Goal: Ask a question: Seek information or help from site administrators or community

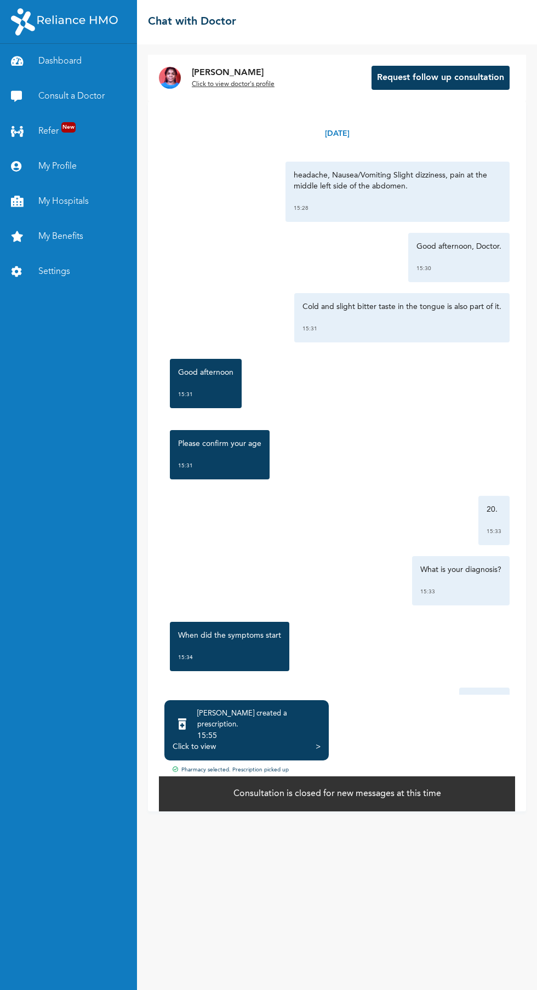
click at [280, 730] on div "[PERSON_NAME] created a prescription ." at bounding box center [258, 719] width 123 height 22
click at [198, 752] on div "Click to view" at bounding box center [194, 746] width 43 height 11
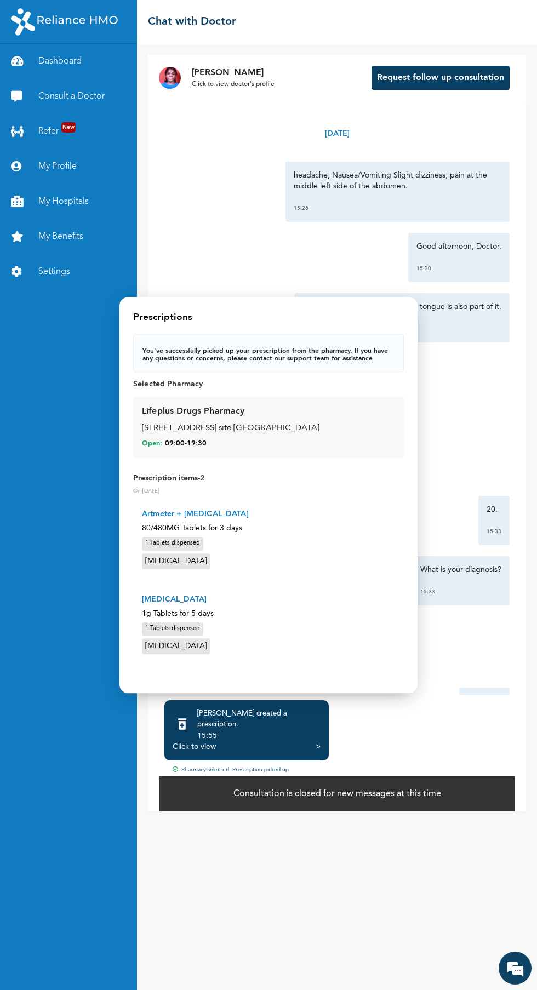
click at [329, 350] on p "You've successfully picked up your prescription from the pharmacy. If you have …" at bounding box center [268, 354] width 252 height 15
click at [315, 351] on p "You've successfully picked up your prescription from the pharmacy. If you have …" at bounding box center [268, 354] width 252 height 15
click at [291, 349] on p "You've successfully picked up your prescription from the pharmacy. If you have …" at bounding box center [268, 354] width 252 height 15
click at [309, 443] on div "Open: 09:00 - 19:30" at bounding box center [268, 444] width 253 height 10
click at [180, 527] on p "80/480MG Tablets for 3 days" at bounding box center [268, 528] width 253 height 12
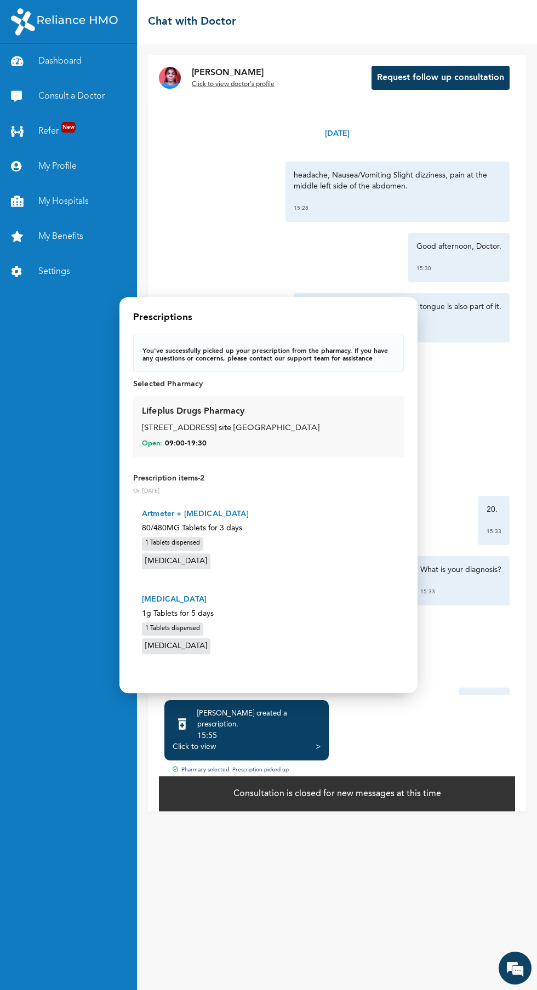
click at [470, 709] on div at bounding box center [268, 495] width 537 height 990
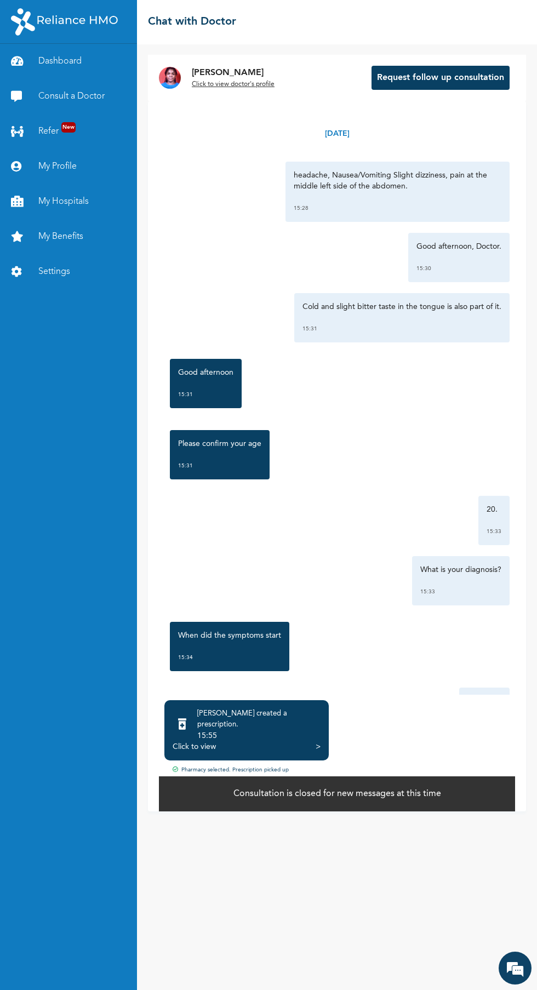
click at [214, 752] on div "Click to view" at bounding box center [194, 746] width 43 height 11
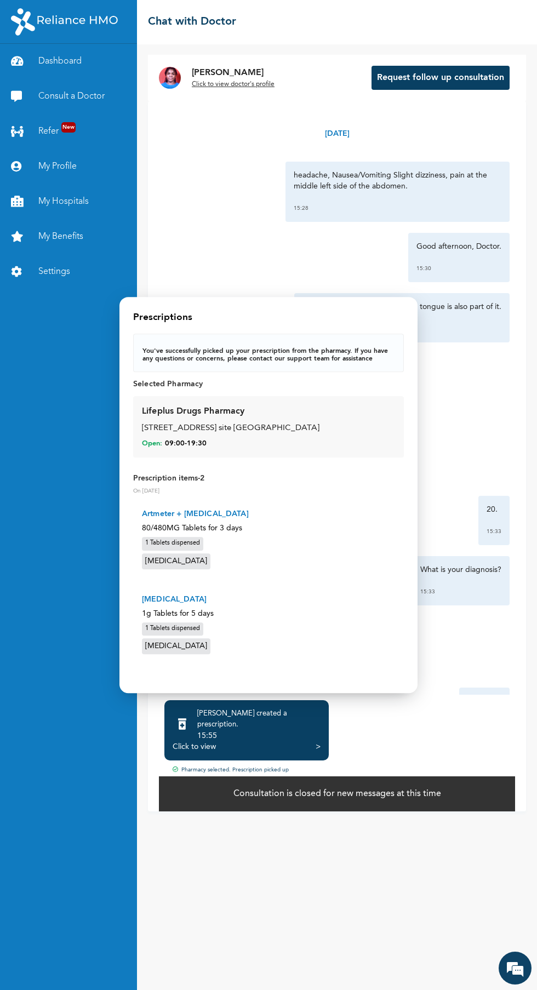
click at [374, 881] on div at bounding box center [268, 495] width 537 height 990
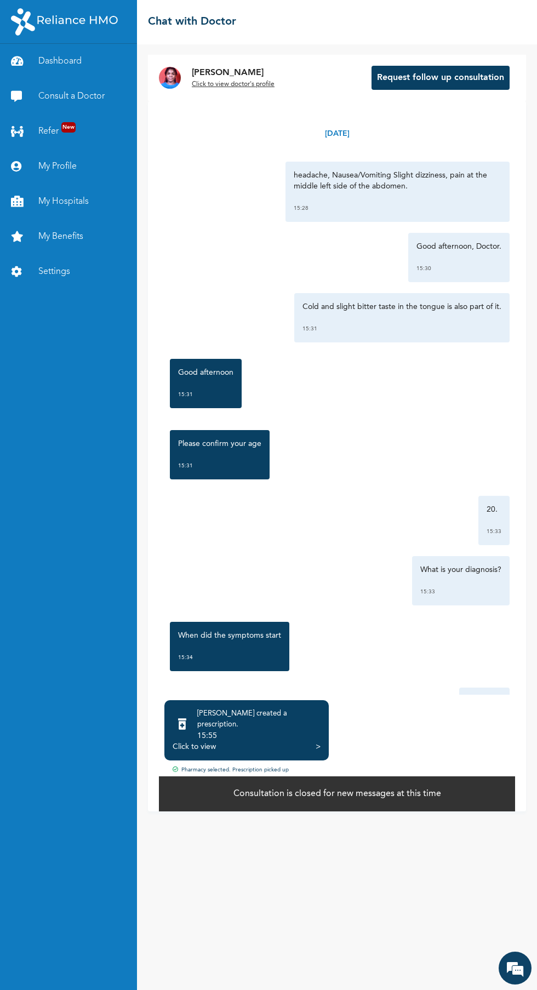
click at [418, 78] on button "Request follow up consultation" at bounding box center [440, 78] width 138 height 24
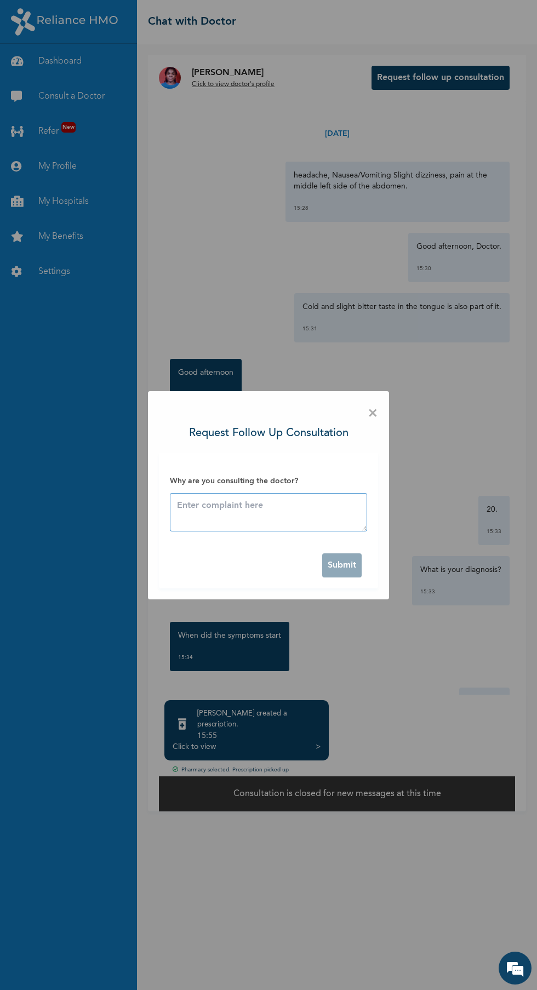
click at [200, 511] on textarea at bounding box center [268, 512] width 197 height 38
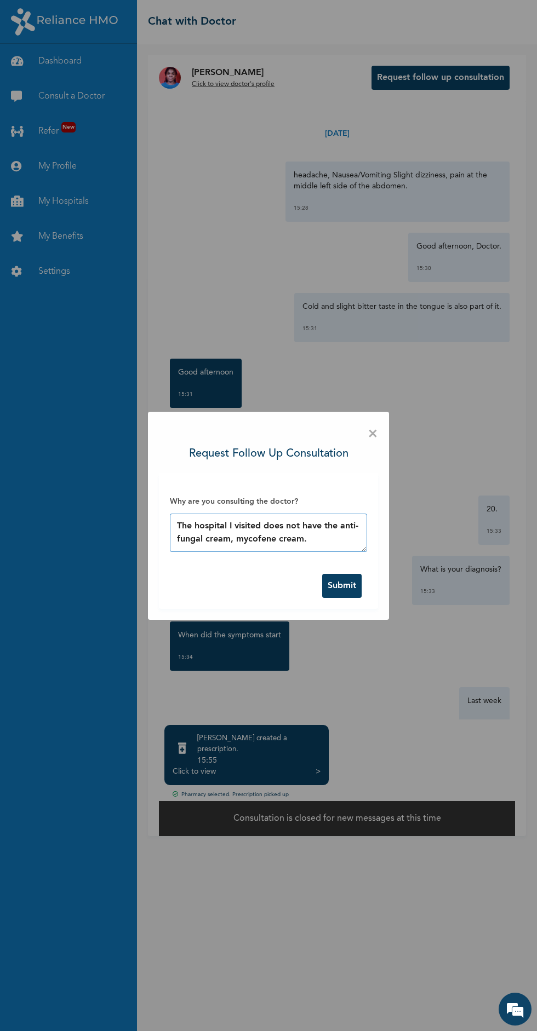
click at [228, 541] on textarea "The hospital I visited does not have the anti-fungal cream, mycofene cream." at bounding box center [268, 533] width 197 height 38
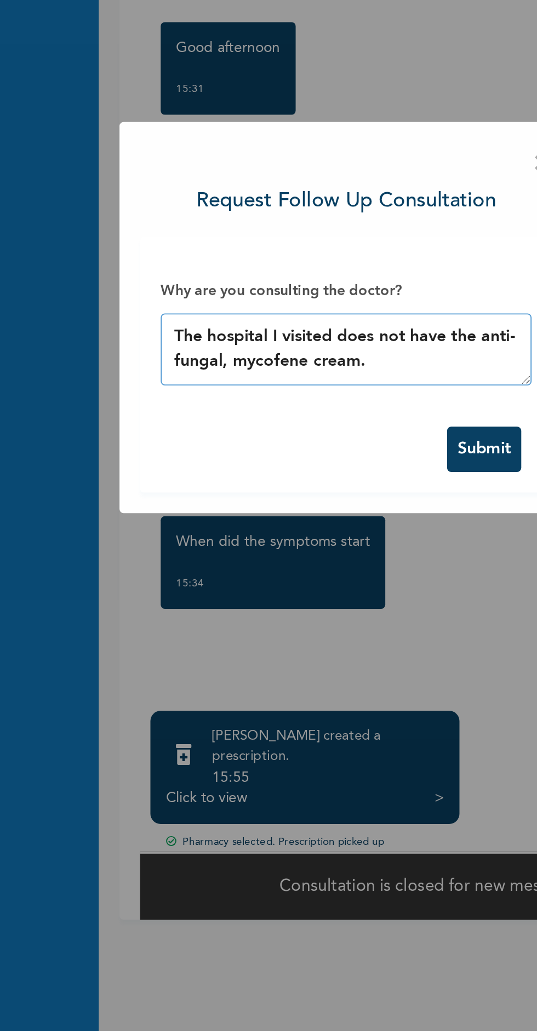
click at [287, 541] on textarea "The hospital I visited does not have the anti-fungal, mycofene cream." at bounding box center [268, 533] width 197 height 38
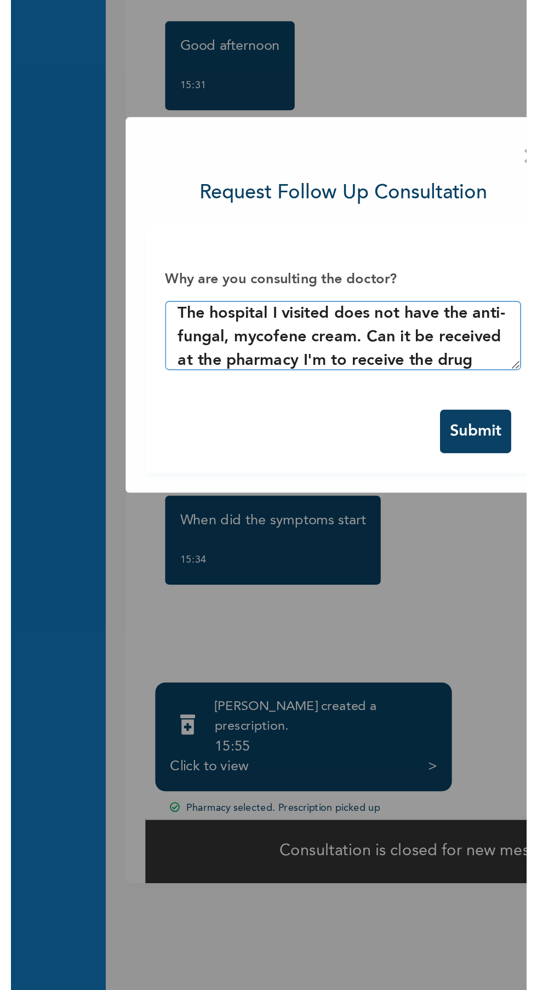
scroll to position [19, 0]
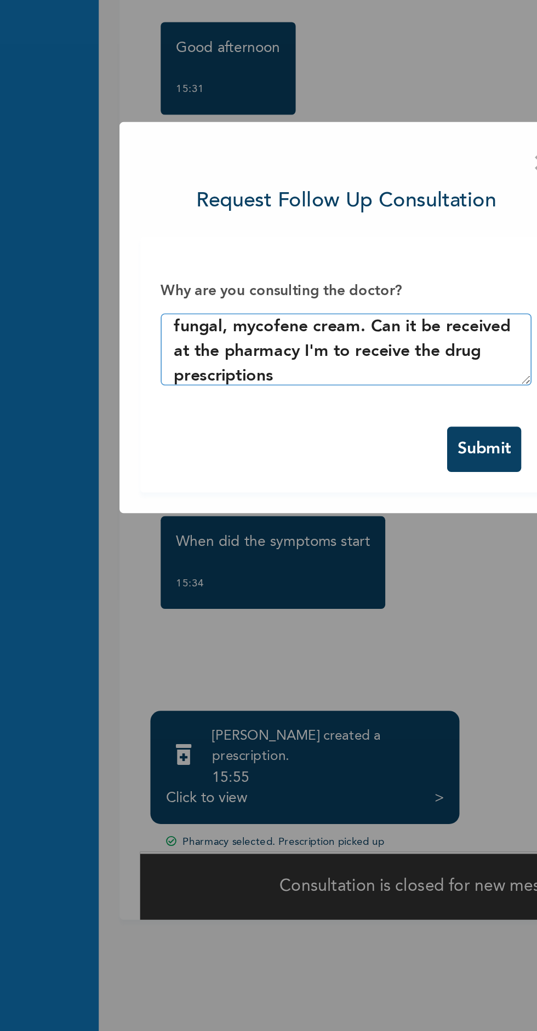
type textarea "The hospital I visited does not have the anti-fungal, mycofene cream. Can it be…"
click at [334, 584] on button "Submit" at bounding box center [341, 586] width 39 height 24
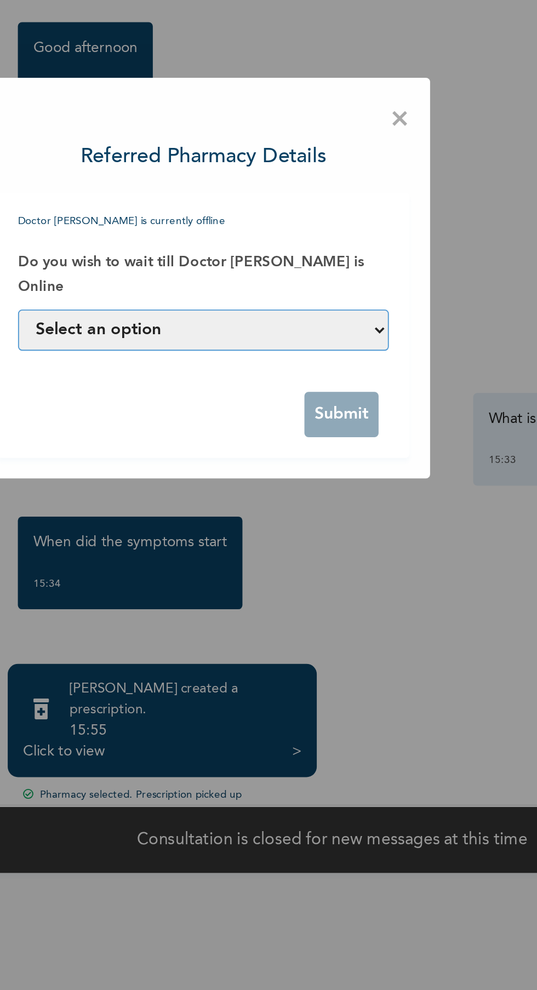
click at [365, 513] on select "Select an option Yes, I can wait till he is online No, assign another Doctor to…" at bounding box center [268, 523] width 197 height 22
select select "no"
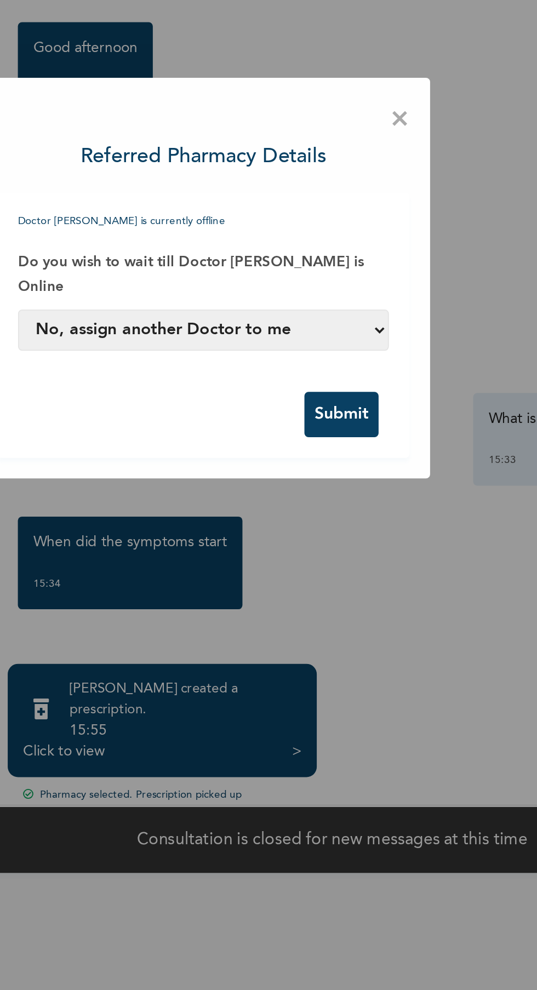
click at [327, 565] on button "Submit" at bounding box center [341, 567] width 39 height 24
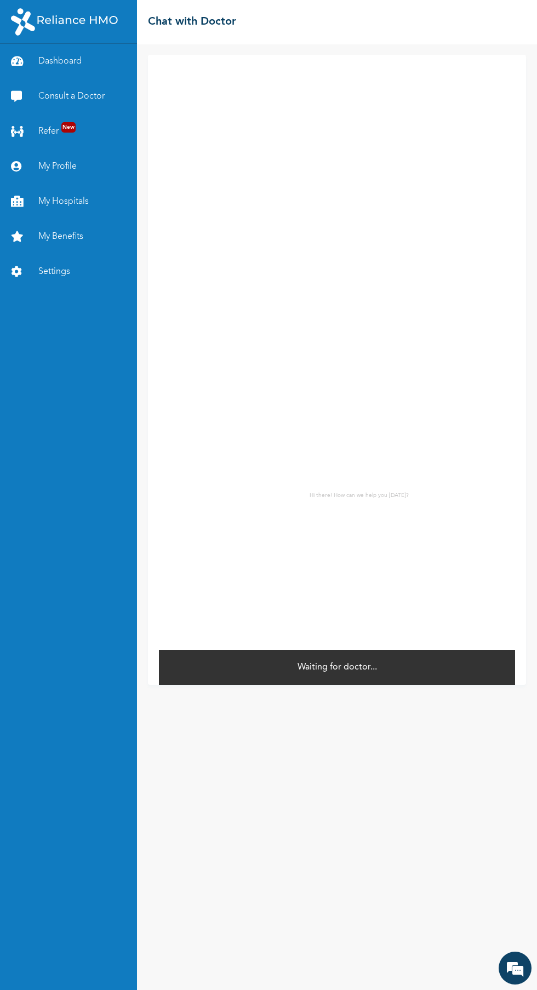
click at [515, 970] on em at bounding box center [515, 968] width 30 height 30
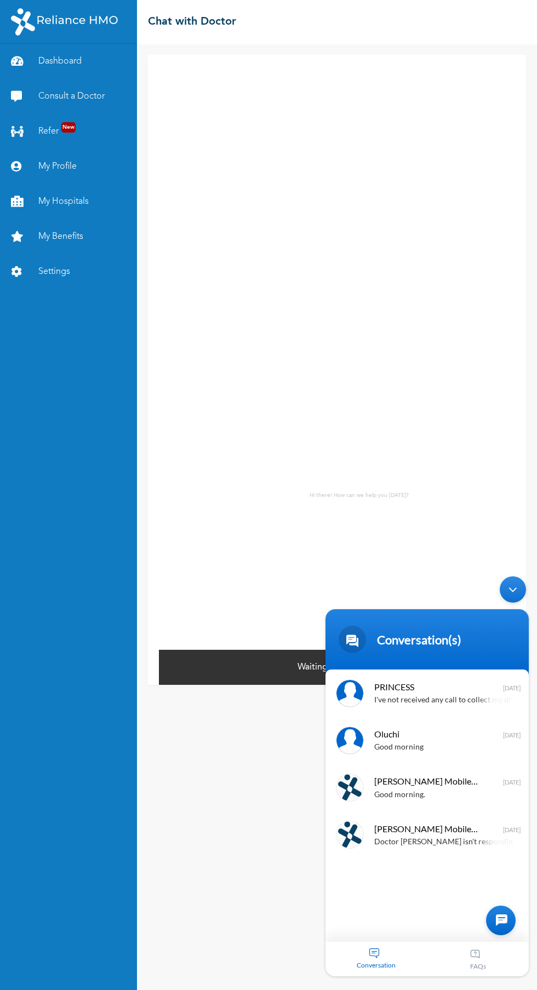
click at [374, 970] on div "Conversation" at bounding box center [376, 958] width 102 height 35
click at [505, 912] on div at bounding box center [501, 920] width 30 height 30
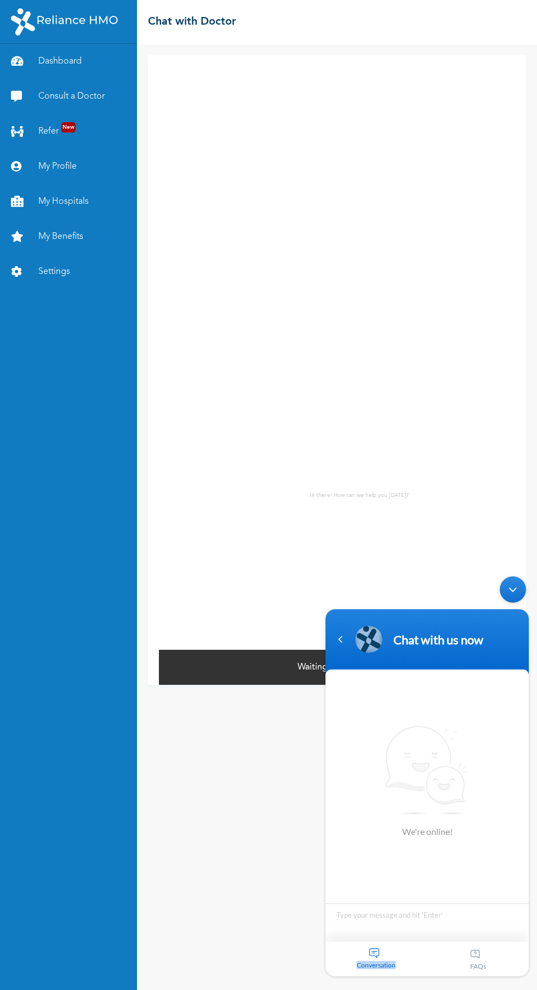
click at [342, 639] on div "Navigation go back" at bounding box center [340, 639] width 16 height 16
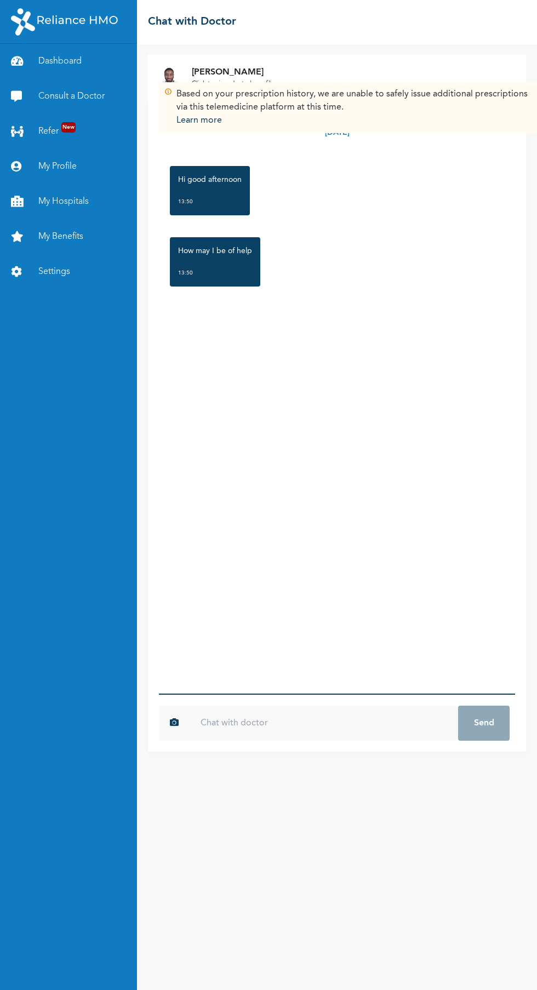
click at [318, 740] on input "text" at bounding box center [323, 722] width 268 height 35
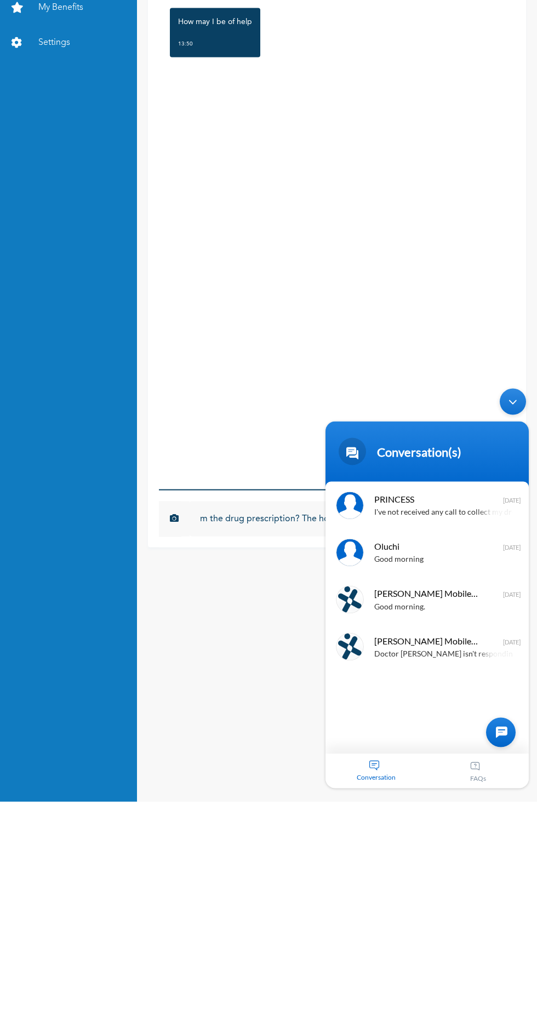
type input "Can I receive the mycofene cream from the drug prescription? The hospital I vis…"
click at [513, 402] on div "Minimize live chat window" at bounding box center [512, 401] width 26 height 26
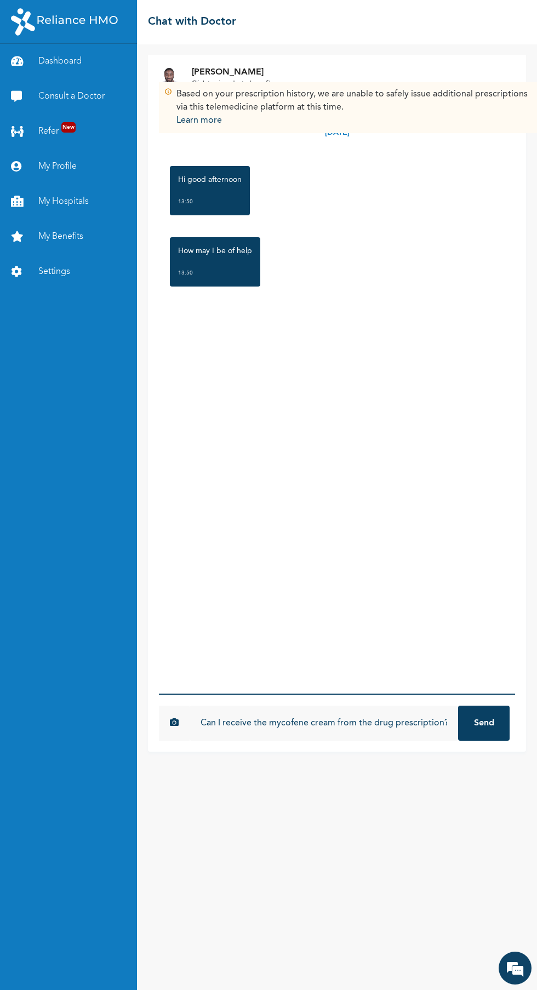
click at [490, 740] on button "Send" at bounding box center [483, 722] width 51 height 35
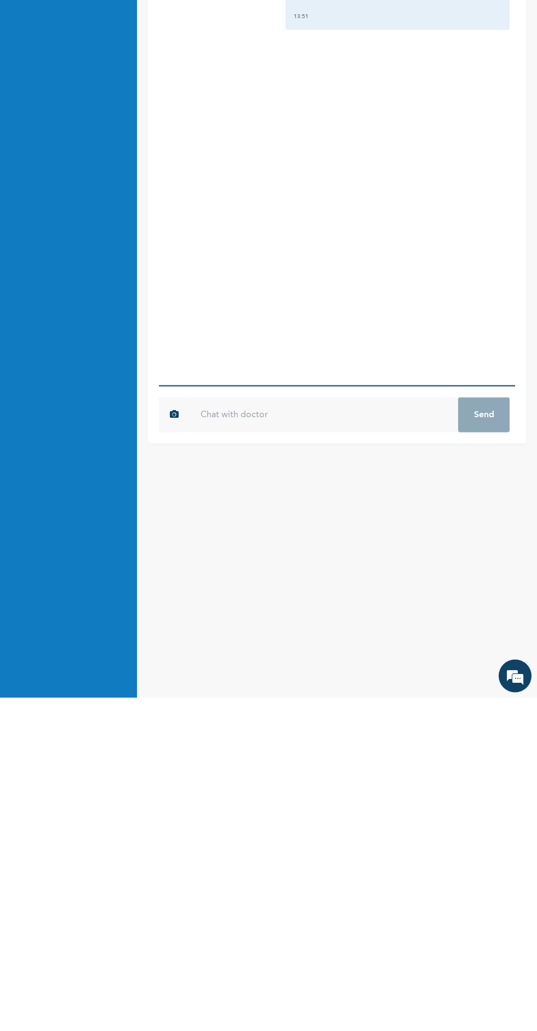
click at [342, 766] on input "text" at bounding box center [323, 748] width 268 height 35
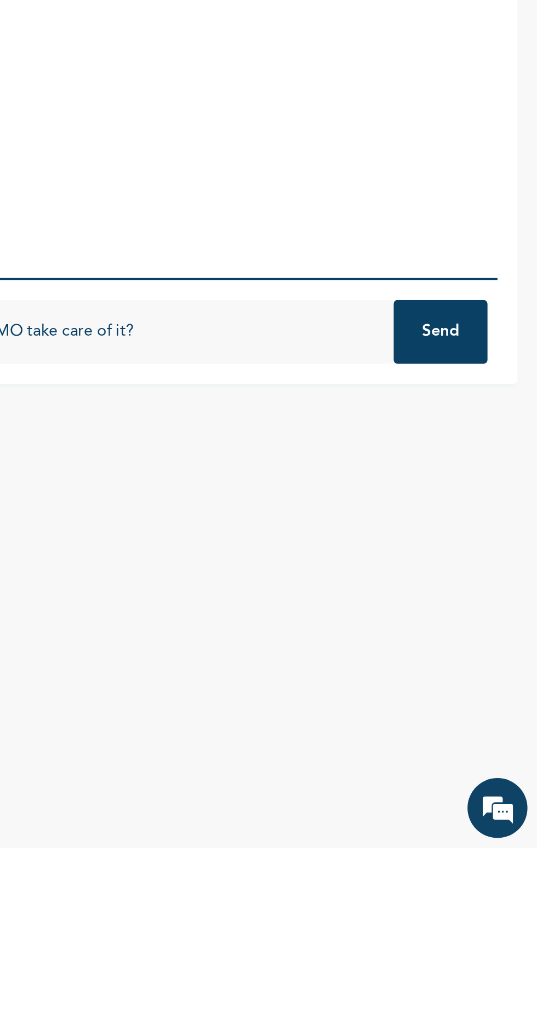
type input "Will the HMO take care of it?"
click at [466, 766] on button "Send" at bounding box center [483, 748] width 51 height 35
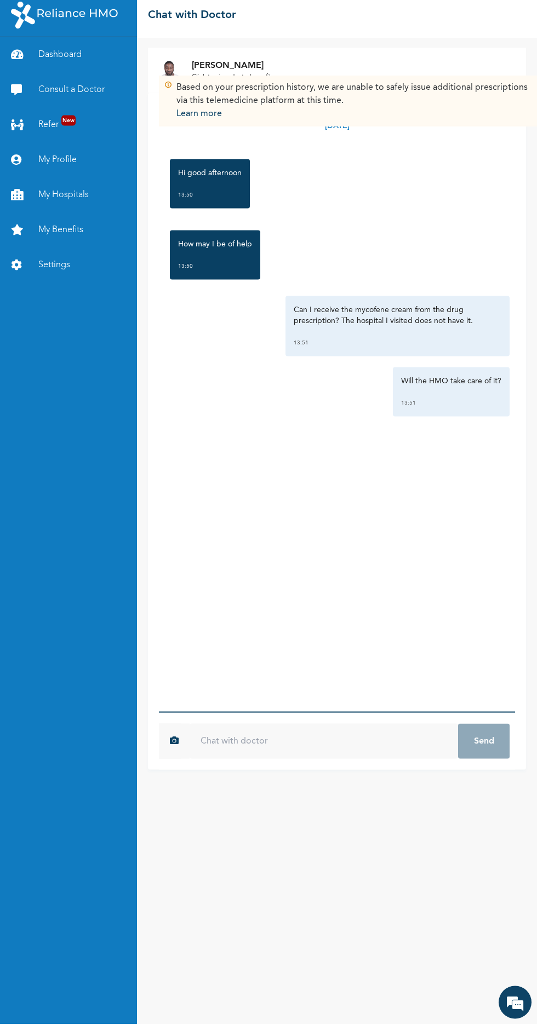
click at [421, 200] on div "Hi good afternoon 13:50" at bounding box center [336, 190] width 345 height 60
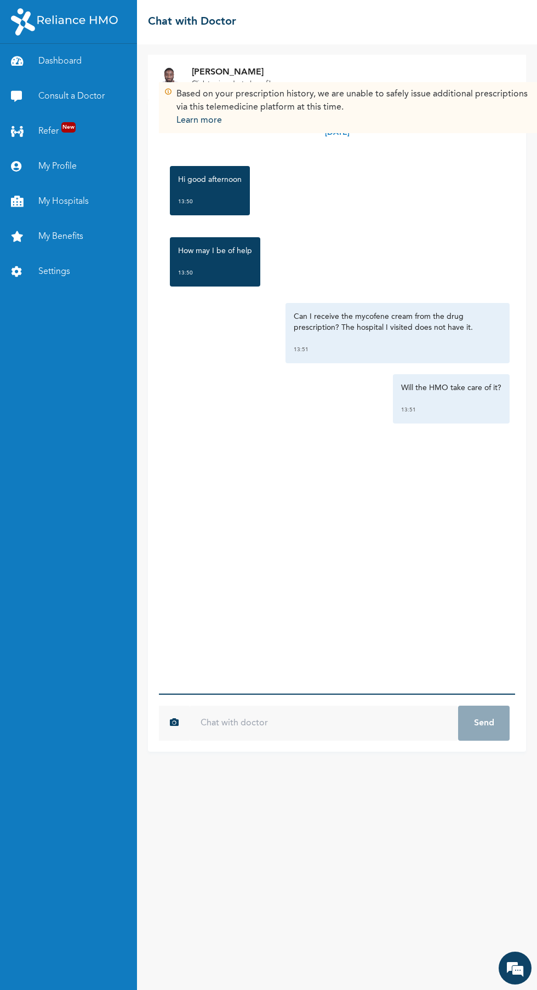
click at [516, 975] on em at bounding box center [515, 968] width 30 height 30
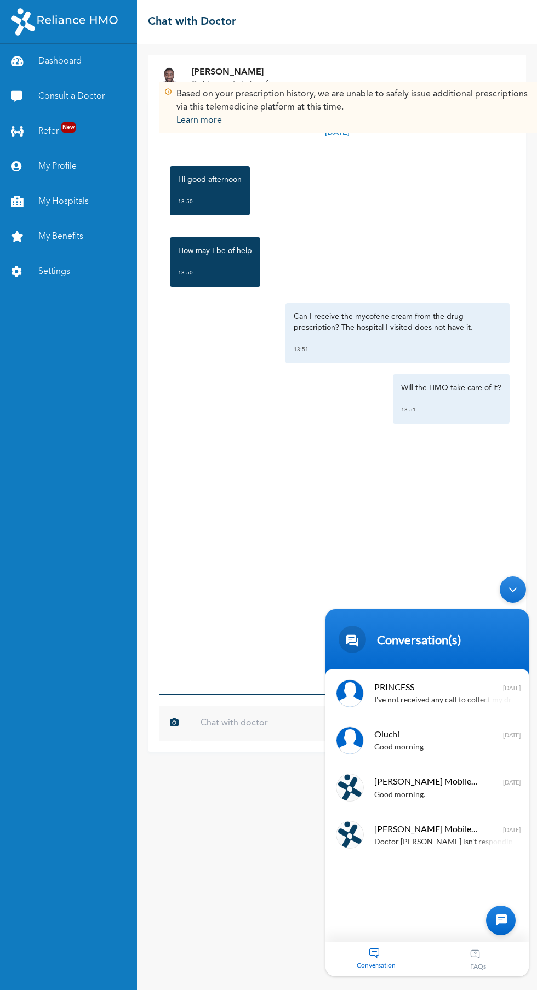
click at [513, 590] on div "Minimize live chat window" at bounding box center [512, 589] width 26 height 26
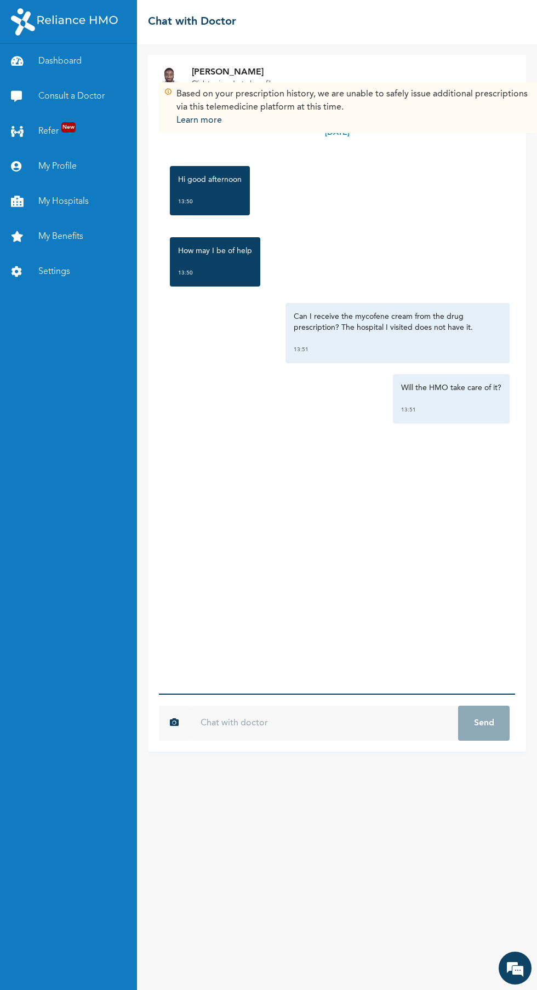
click at [102, 96] on link "Consult a Doctor" at bounding box center [68, 96] width 137 height 35
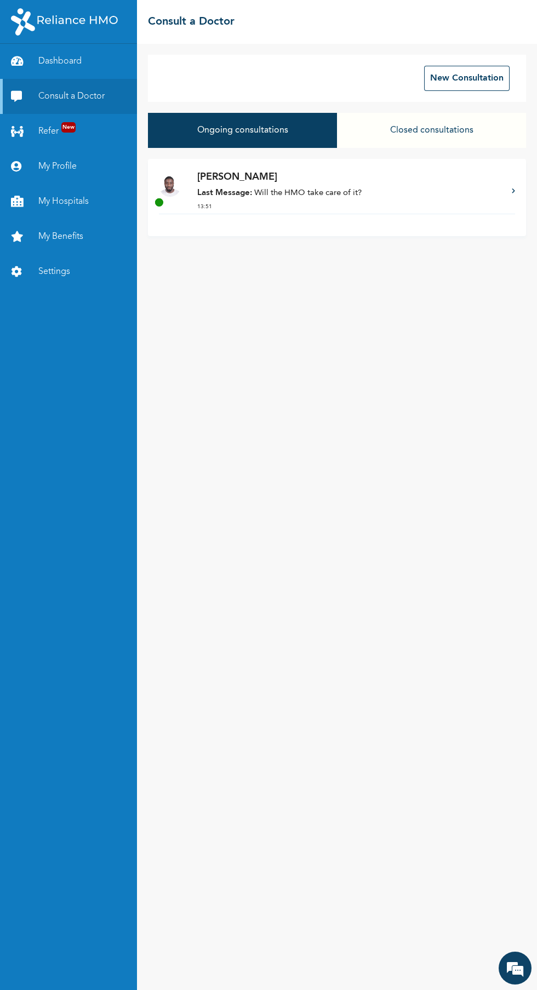
click at [451, 120] on button "Closed consultations" at bounding box center [431, 130] width 189 height 35
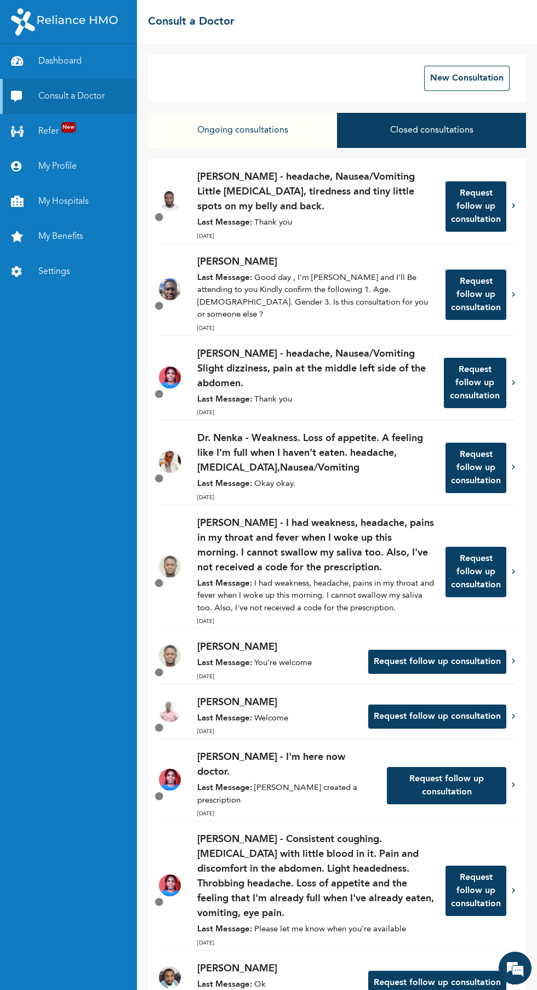
click at [316, 209] on p "[PERSON_NAME] - headache, Nausea/Vomiting Little [MEDICAL_DATA], tiredness and …" at bounding box center [315, 192] width 237 height 44
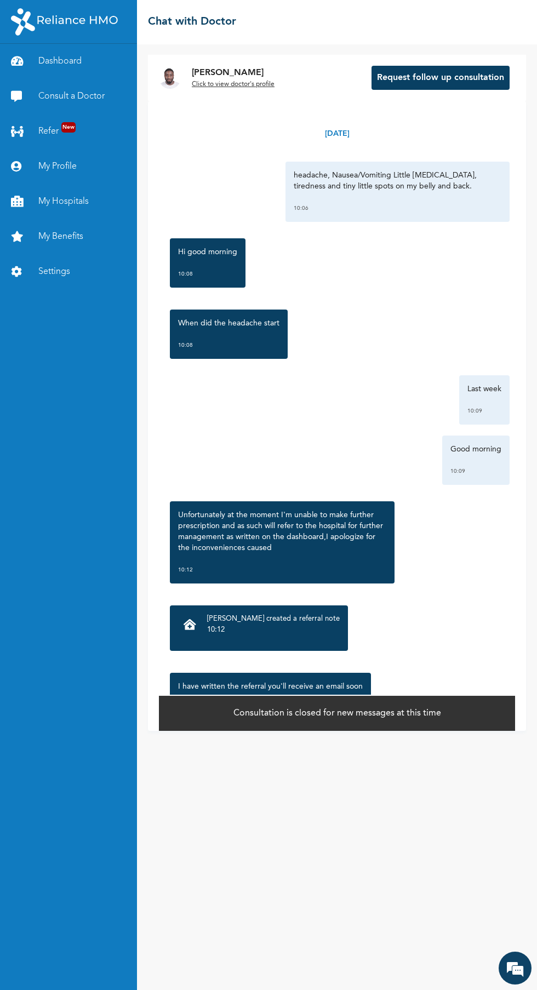
click at [508, 981] on em at bounding box center [515, 968] width 30 height 30
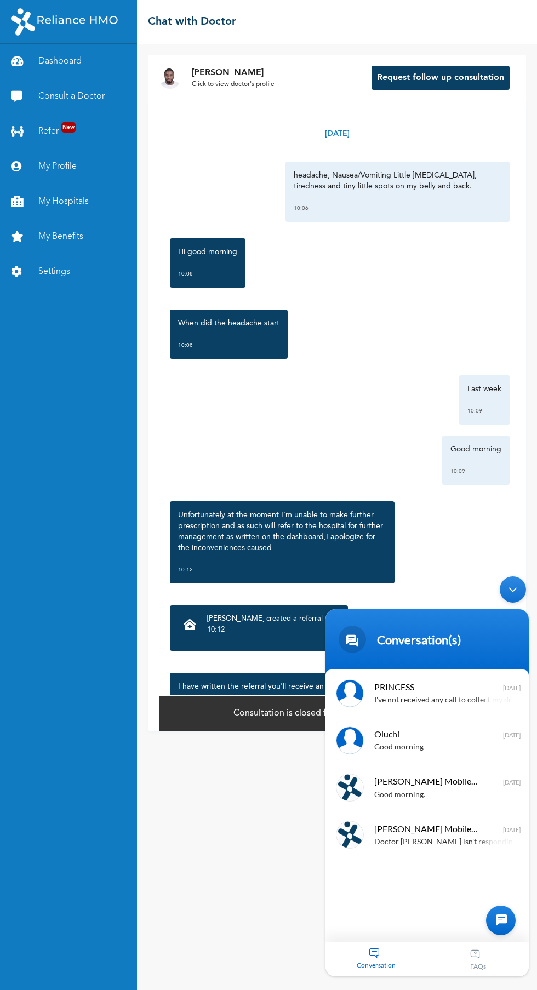
click at [50, 482] on div "Dashboard Consult a Doctor Refer New My Profile My Hospitals My Benefits Settin…" at bounding box center [68, 517] width 137 height 946
click at [513, 593] on div "Minimize live chat window" at bounding box center [512, 589] width 26 height 26
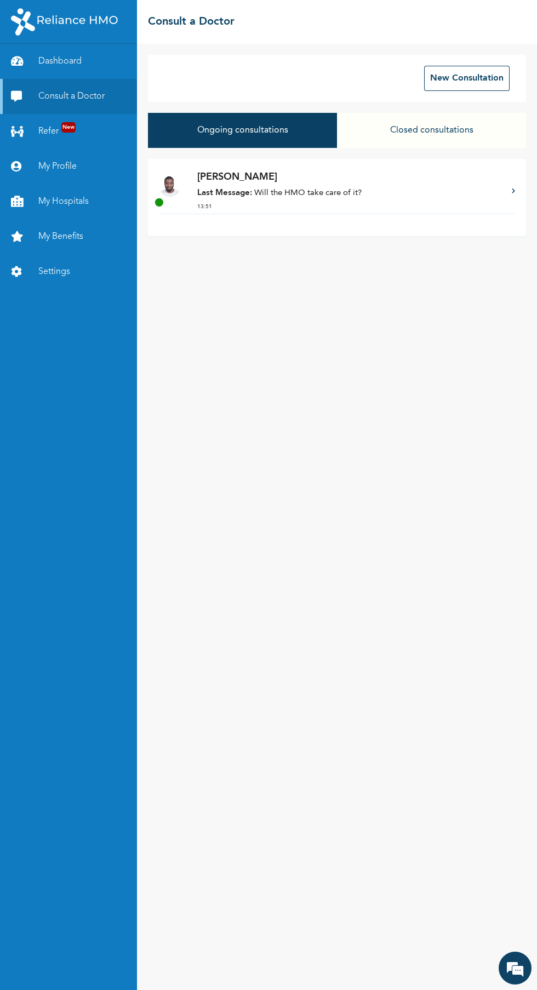
click at [429, 133] on button "Closed consultations" at bounding box center [431, 130] width 189 height 35
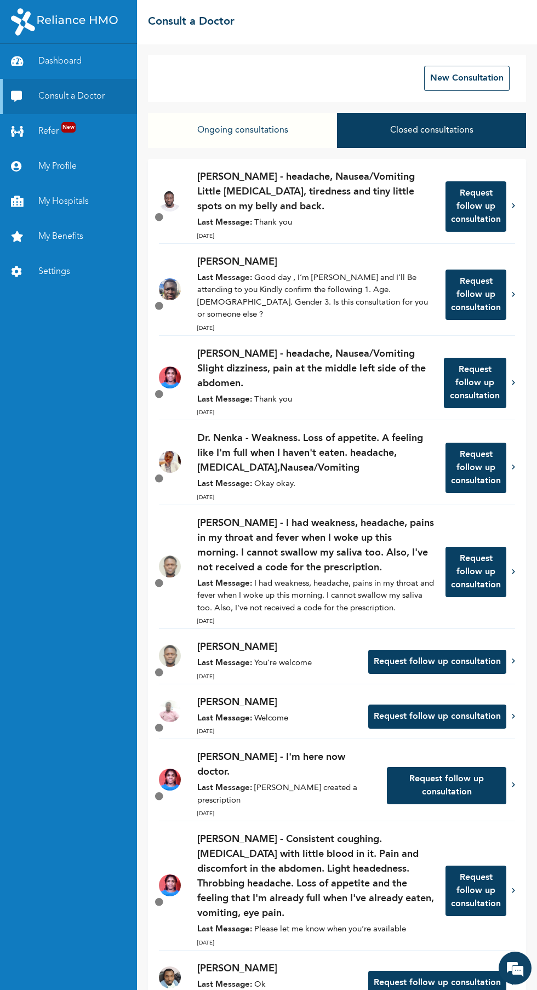
click at [378, 180] on p "Dr. Adoki - headache, Nausea/Vomiting Little stomach discomfort, tiredness and …" at bounding box center [315, 192] width 237 height 44
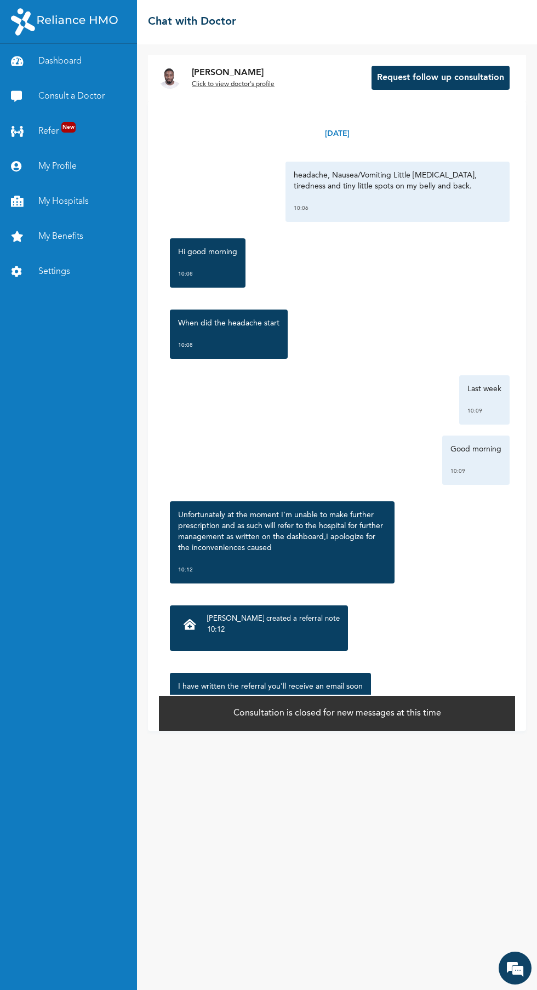
click at [502, 983] on div "We're Online! How may I help you today?" at bounding box center [514, 967] width 33 height 33
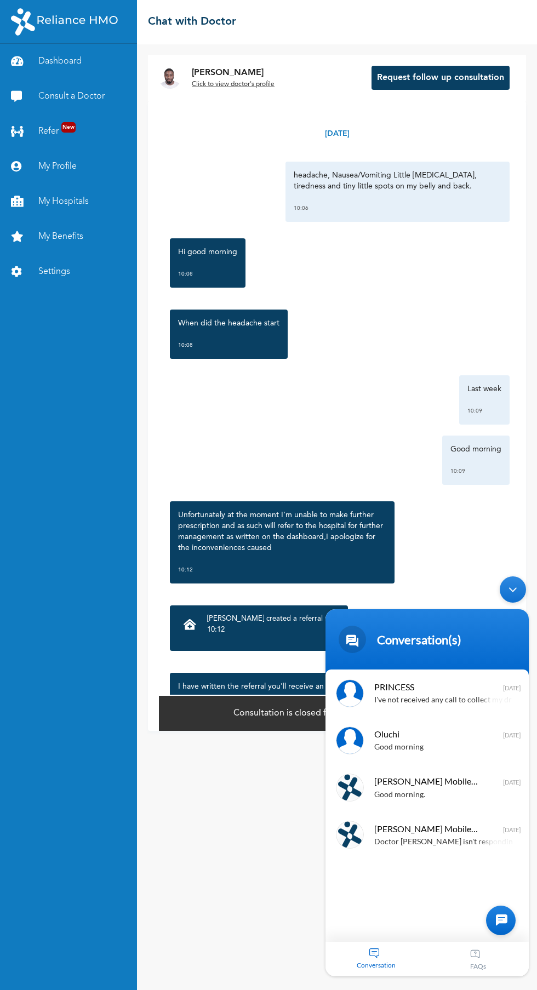
click at [90, 435] on div "Dashboard Consult a Doctor Refer New My Profile My Hospitals My Benefits Settin…" at bounding box center [68, 517] width 137 height 946
click at [473, 463] on div "Good morning 10:09" at bounding box center [475, 459] width 67 height 49
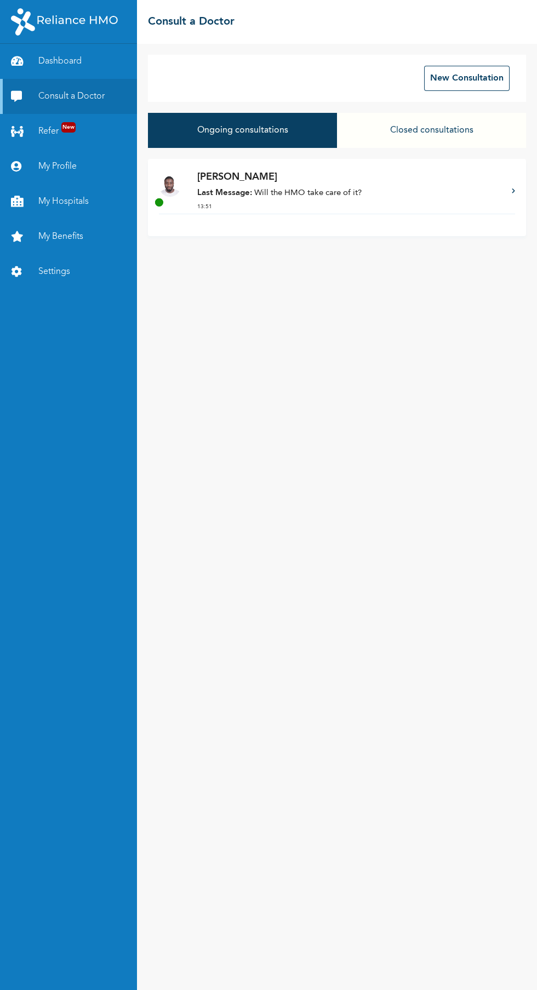
click at [389, 174] on p "Dr. Adoki" at bounding box center [348, 177] width 303 height 15
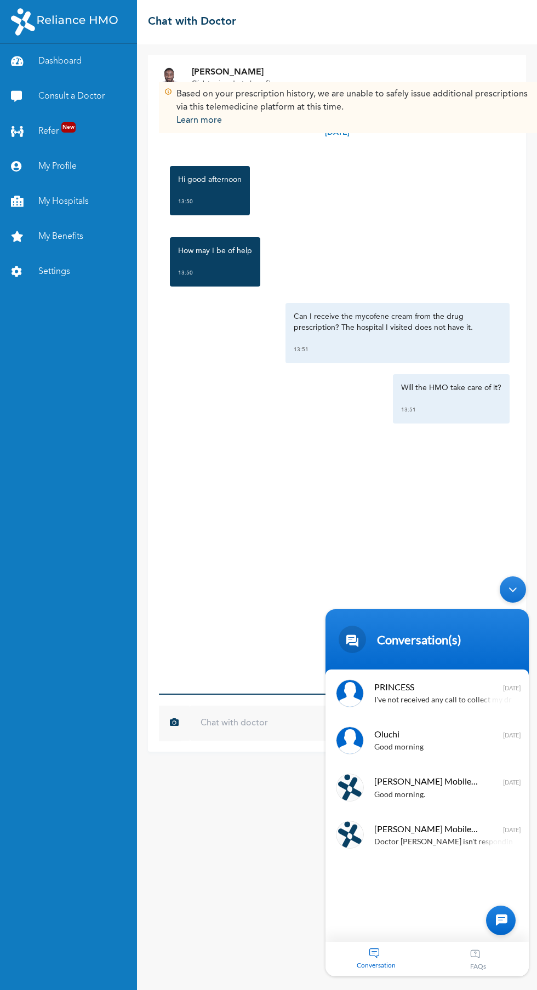
click at [522, 595] on div "Minimize live chat window" at bounding box center [512, 589] width 26 height 26
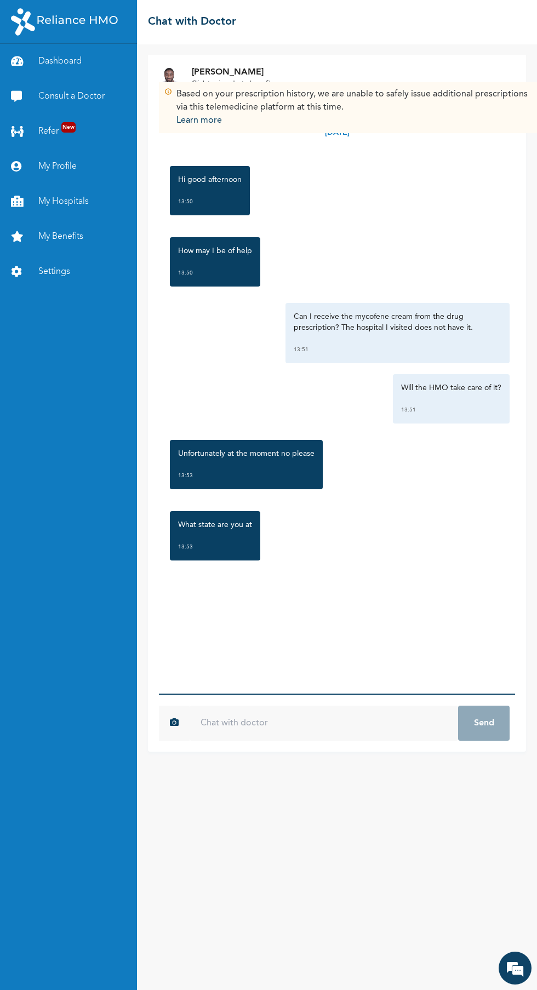
click at [375, 740] on input "text" at bounding box center [323, 722] width 268 height 35
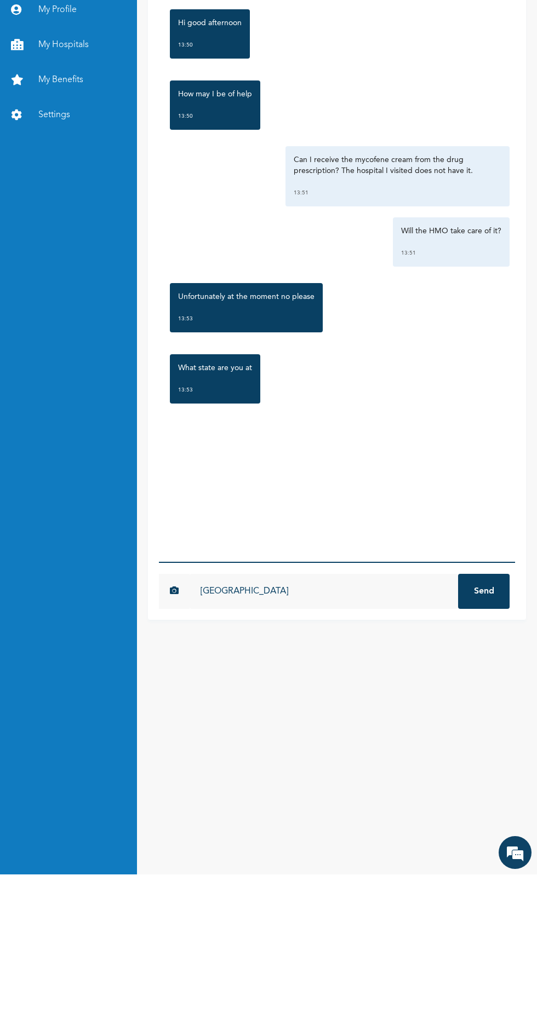
type input "Lagos state"
click at [494, 766] on button "Send" at bounding box center [483, 748] width 51 height 35
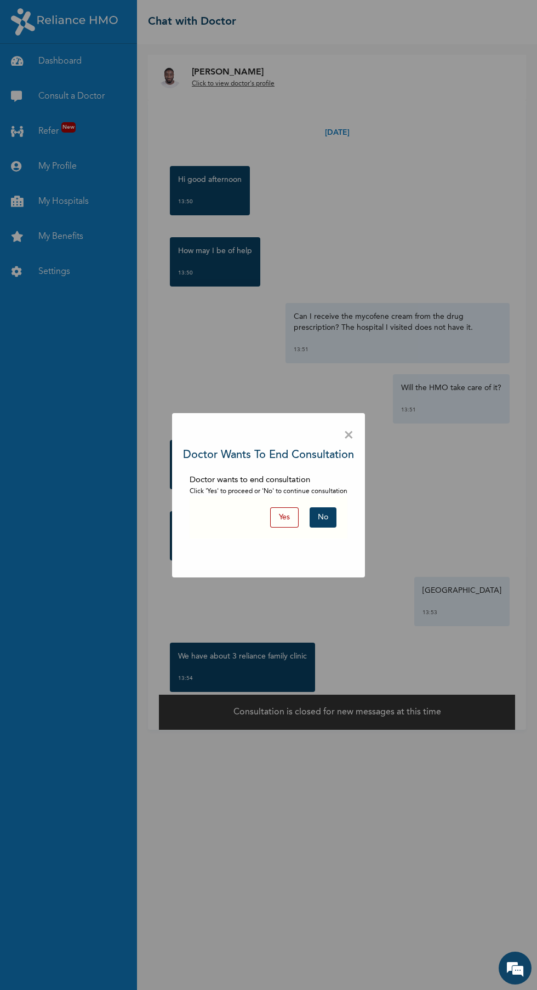
click at [331, 518] on button "No" at bounding box center [322, 517] width 27 height 20
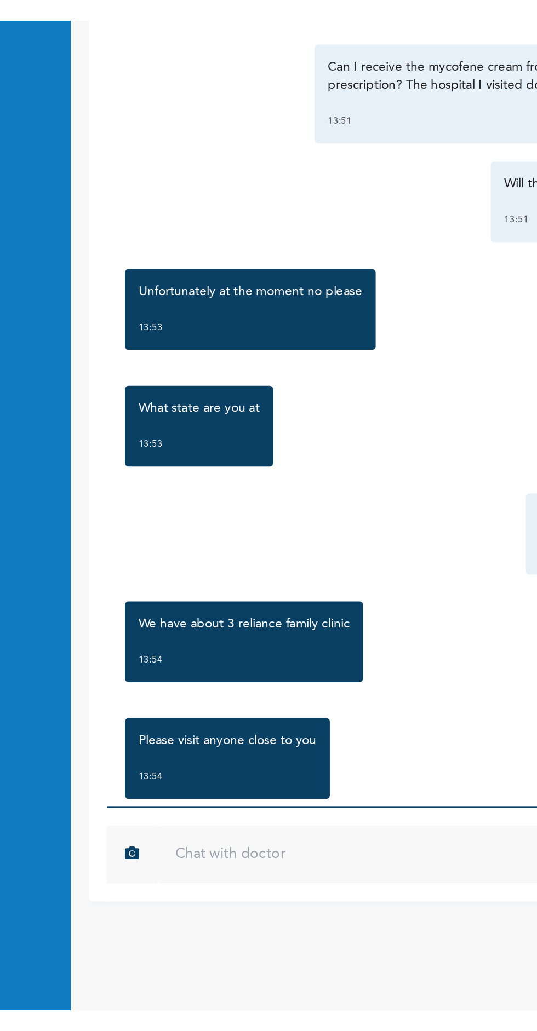
scroll to position [75, 0]
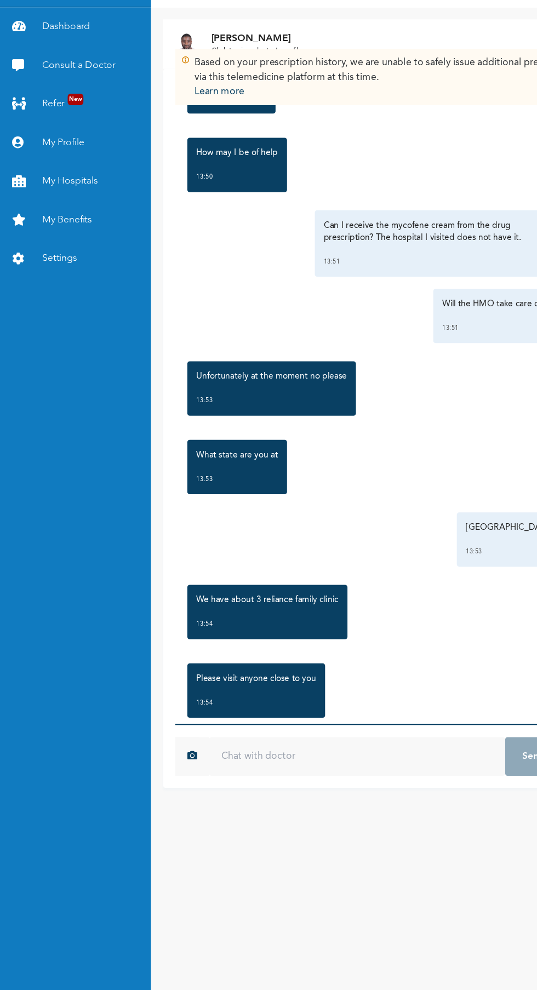
click at [314, 740] on input "text" at bounding box center [323, 722] width 268 height 35
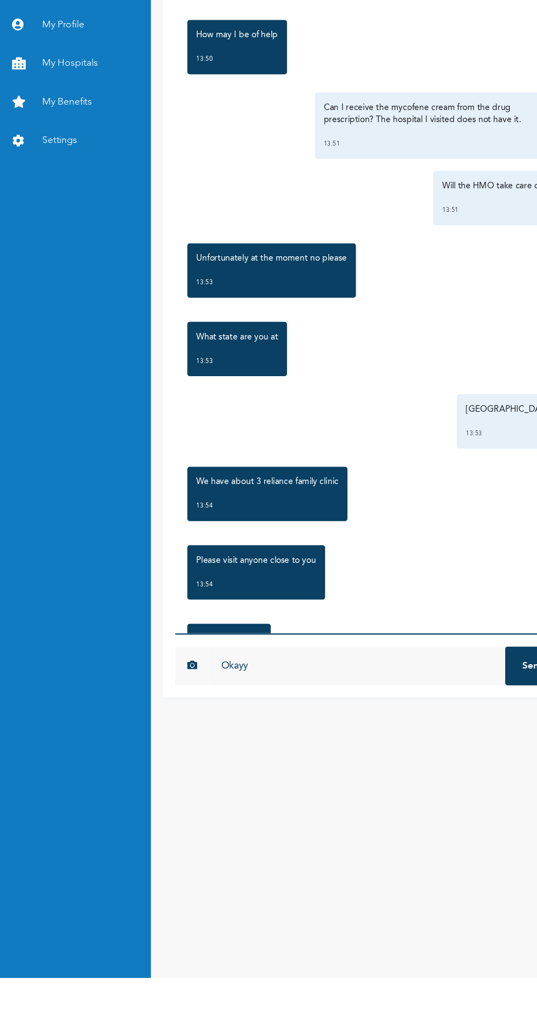
scroll to position [192, 0]
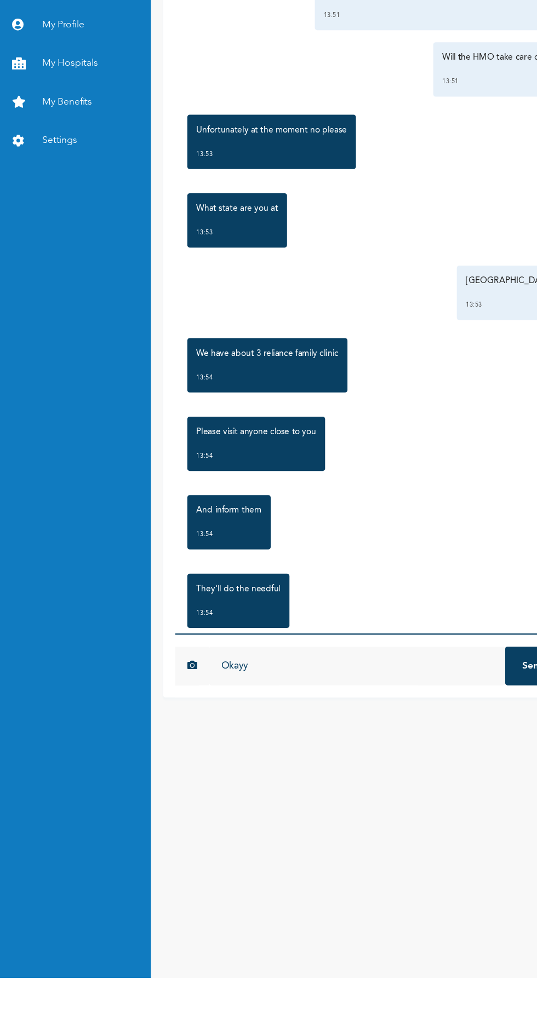
type input "Okayy"
click at [464, 766] on button "Send" at bounding box center [483, 748] width 51 height 35
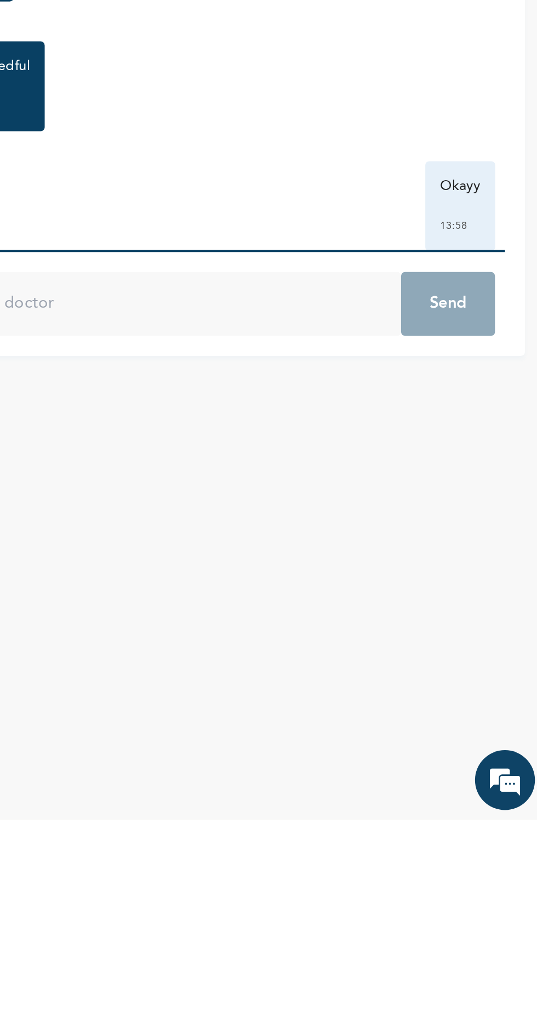
scroll to position [0, 0]
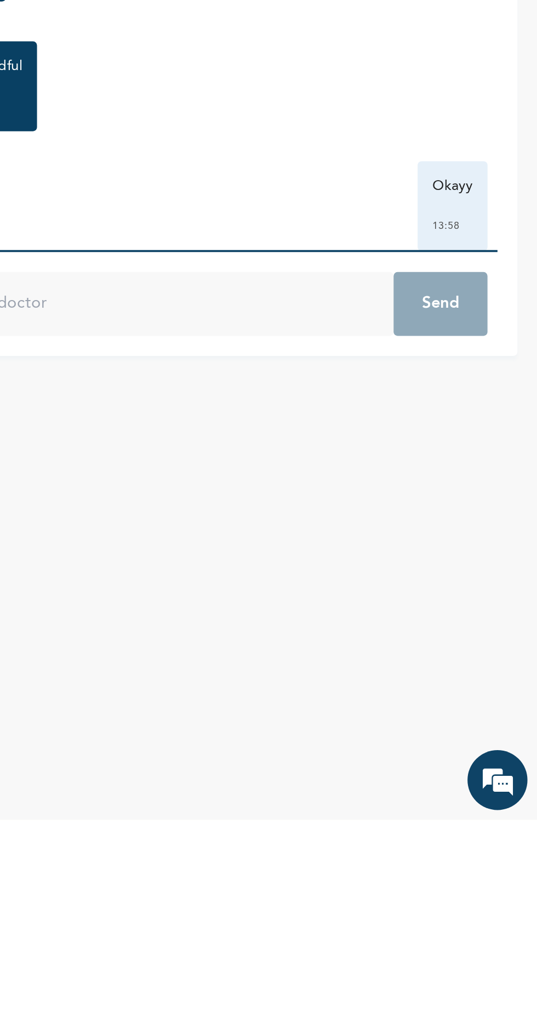
click at [297, 766] on input "text" at bounding box center [323, 748] width 268 height 35
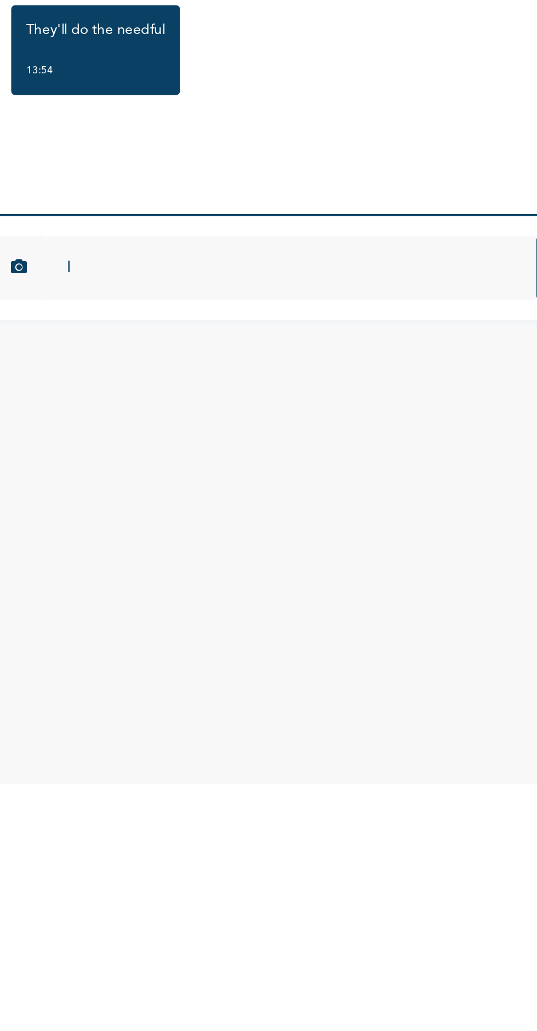
type input "Id"
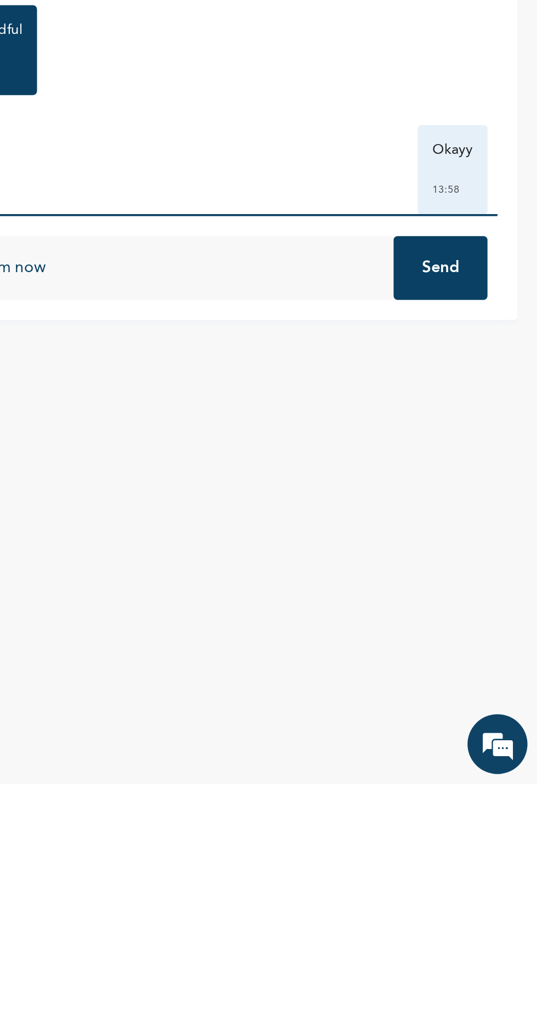
type input "I'd tell them now"
click at [474, 766] on button "Send" at bounding box center [483, 748] width 51 height 35
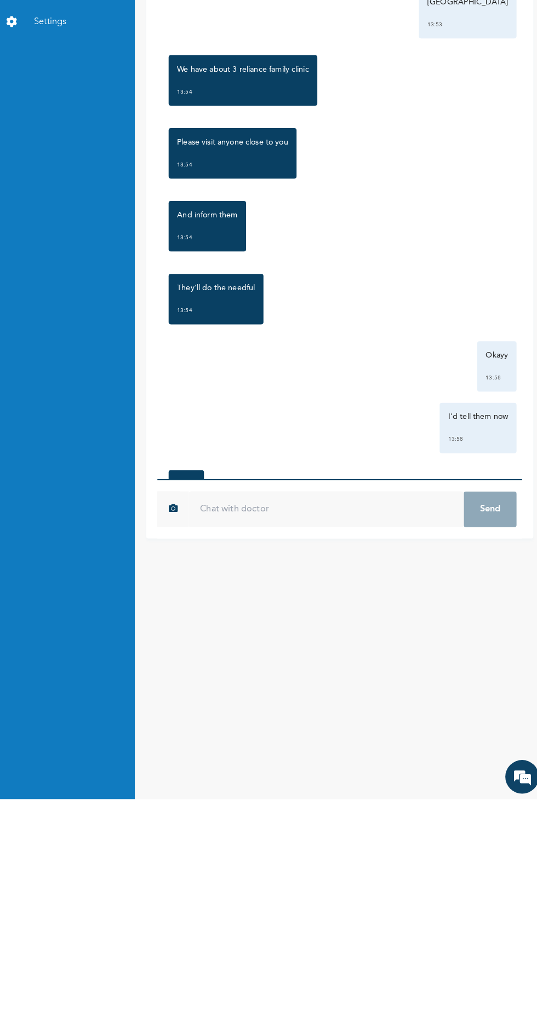
scroll to position [383, 0]
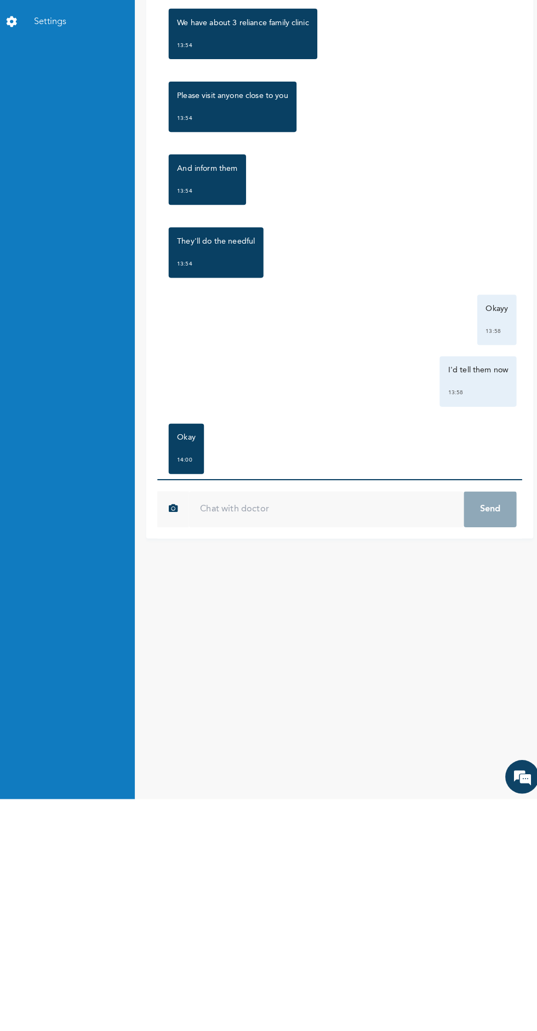
click at [265, 766] on input "text" at bounding box center [323, 748] width 268 height 35
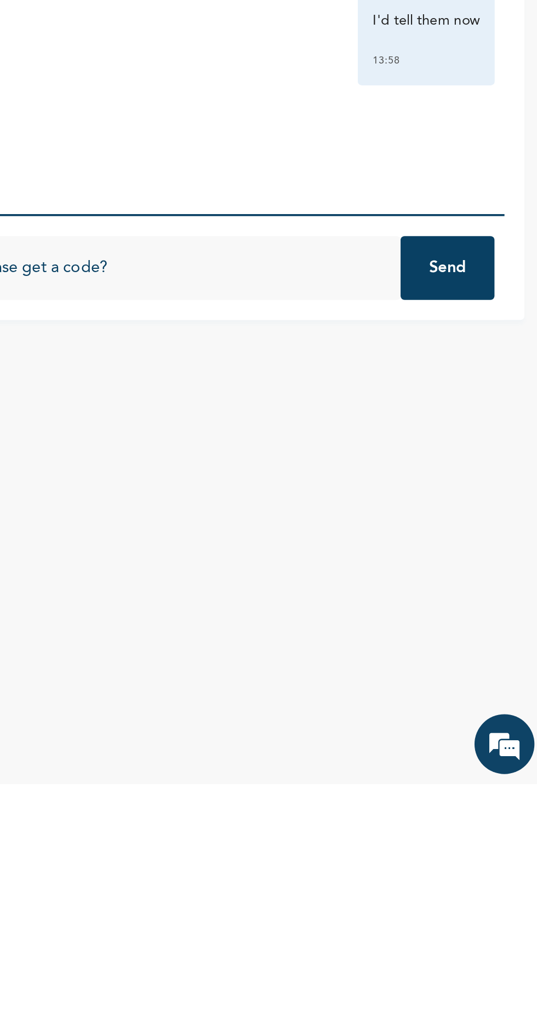
type input "Can I please get a code?"
click at [482, 766] on button "Send" at bounding box center [483, 748] width 51 height 35
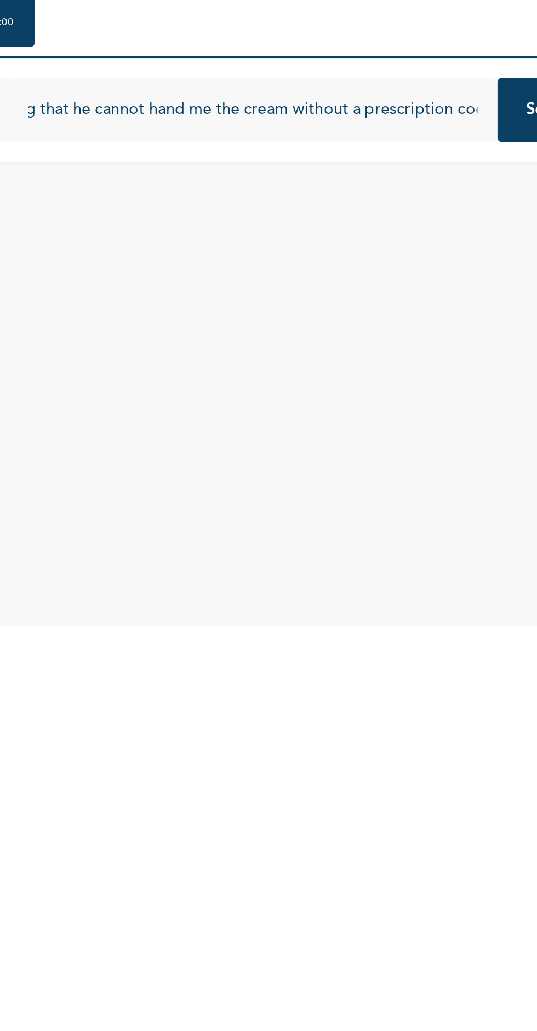
scroll to position [0, 186]
type input "The employee at Life-drugs pharmacy is saying that he cannot hand me the cream …"
click at [460, 766] on button "Send" at bounding box center [483, 748] width 51 height 35
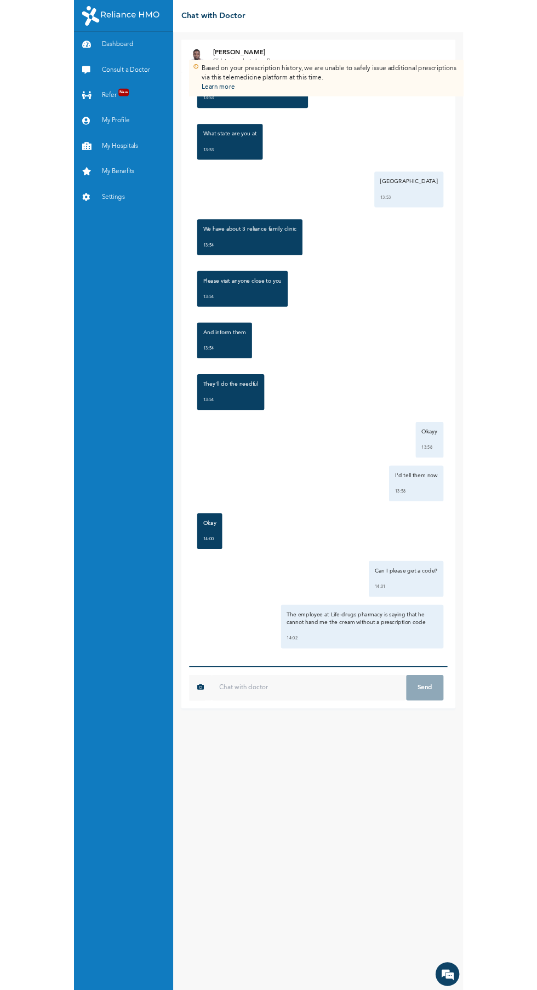
scroll to position [315, 0]
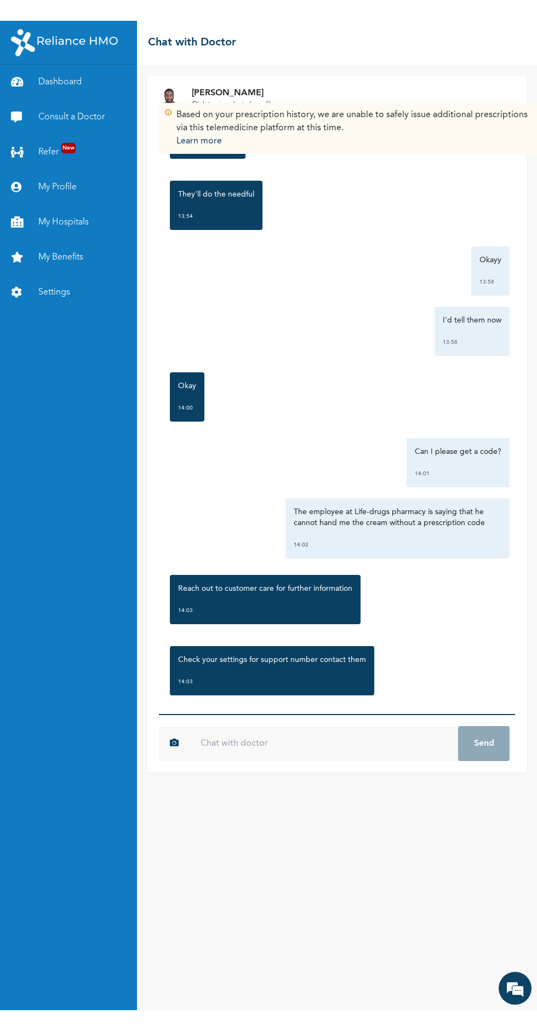
scroll to position [728, 0]
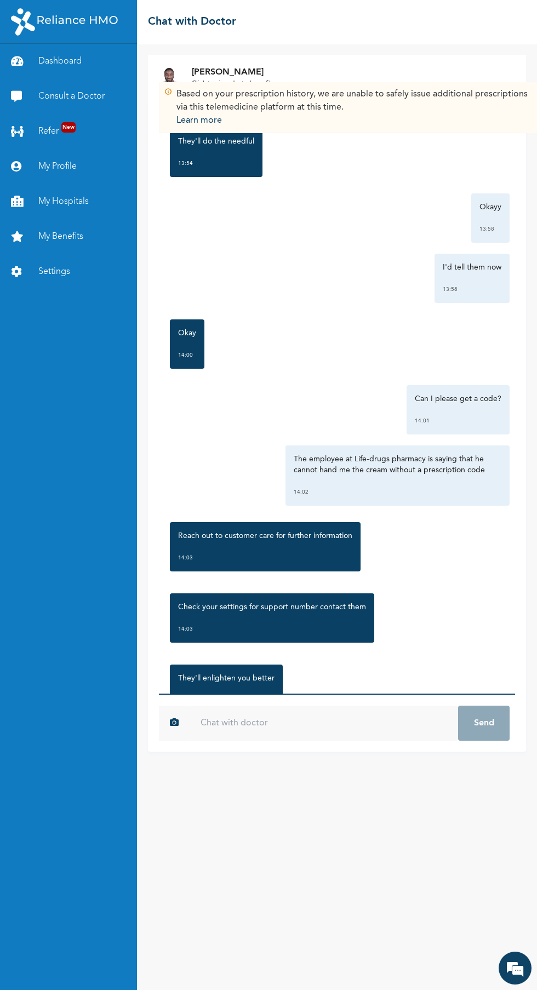
click at [289, 740] on input "text" at bounding box center [323, 722] width 268 height 35
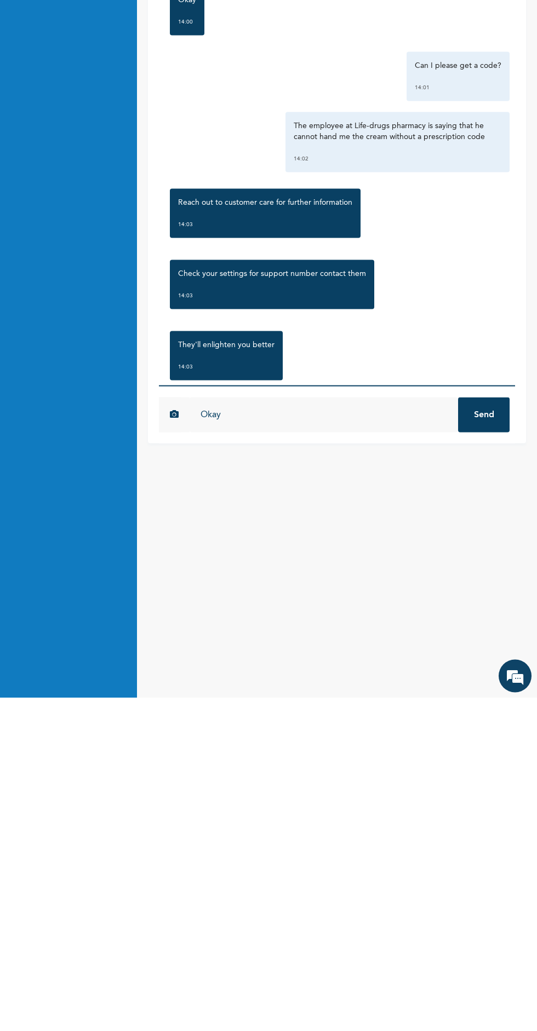
scroll to position [0, 0]
type input "Okay"
click at [486, 766] on button "Send" at bounding box center [483, 748] width 51 height 35
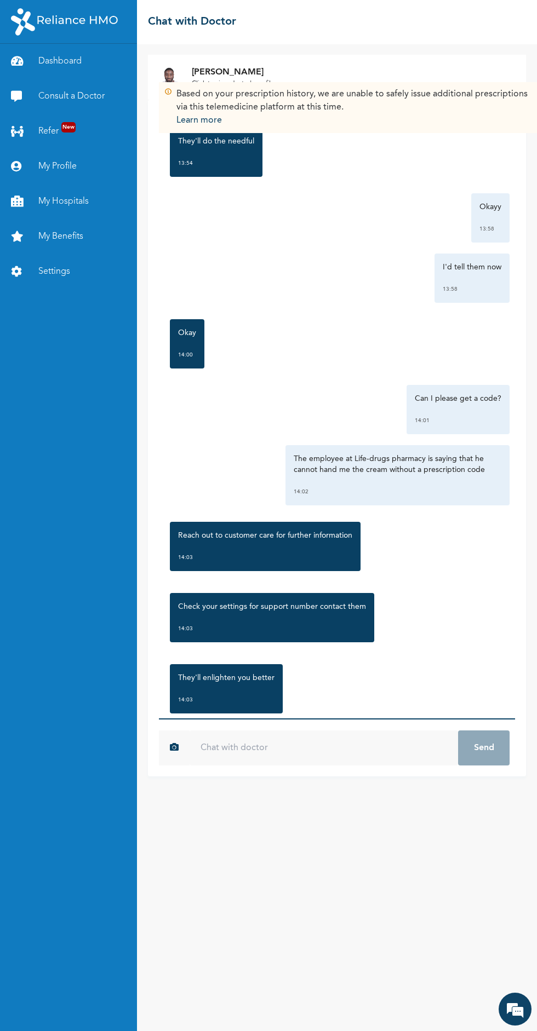
scroll to position [789, 0]
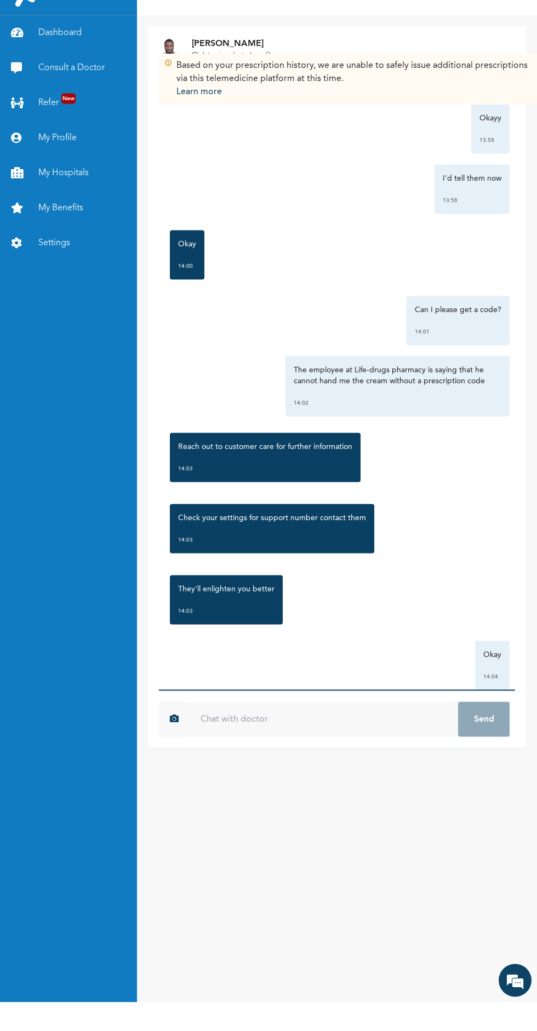
click at [37, 266] on link "Settings" at bounding box center [68, 271] width 137 height 35
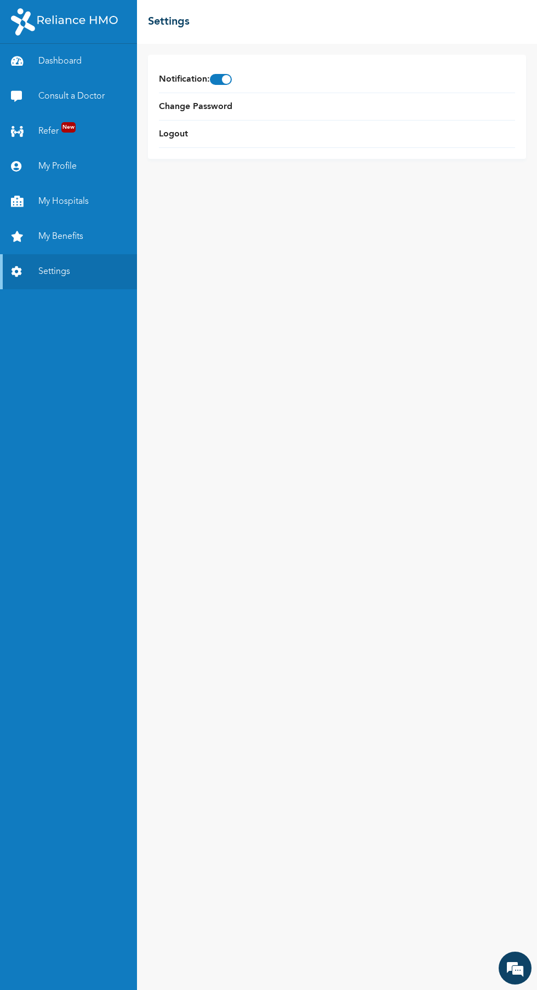
click at [525, 983] on div "We're Online! How may I help you [DATE]?" at bounding box center [514, 967] width 33 height 33
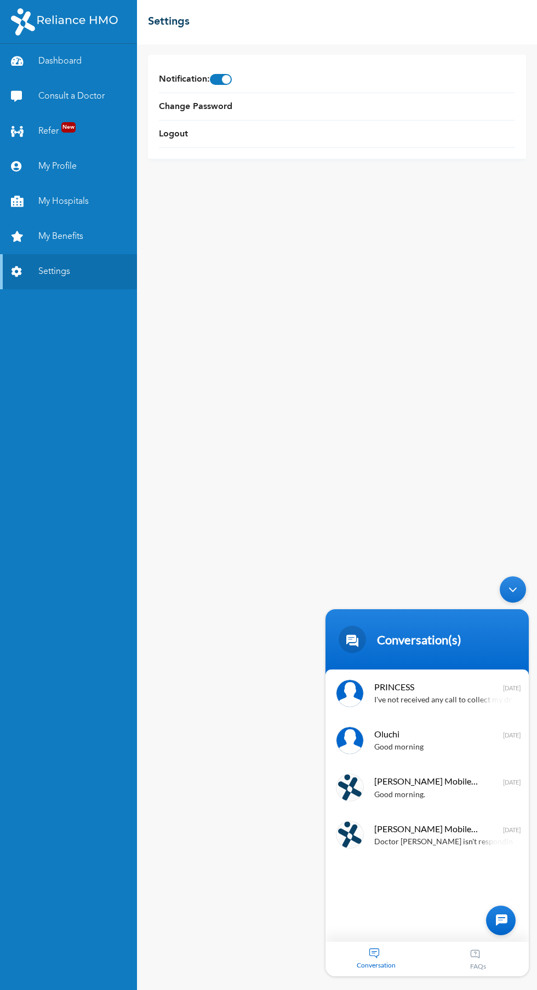
click at [497, 933] on div at bounding box center [501, 920] width 30 height 30
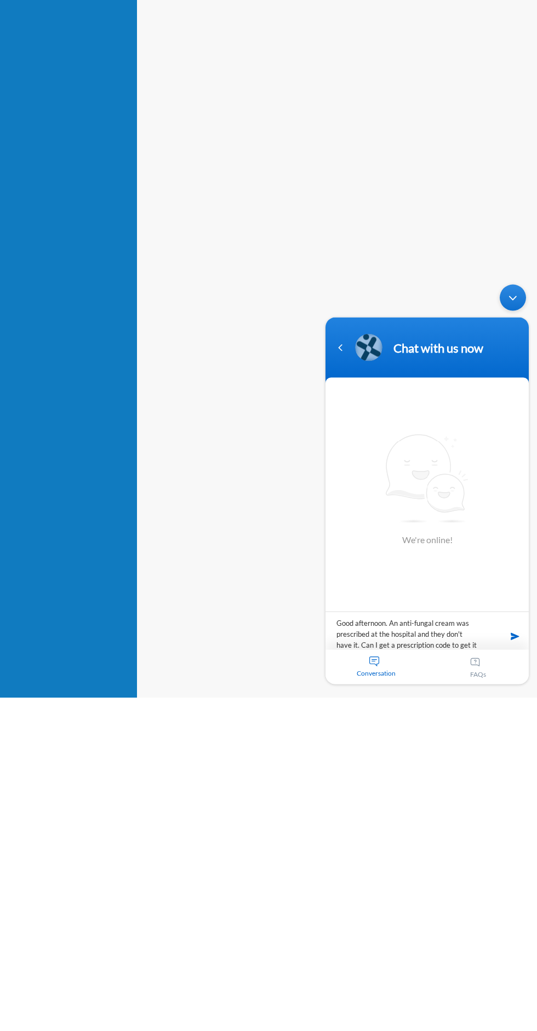
scroll to position [10, 0]
type textarea "Good afternoon. An anti-fungal cream was prescribed at the hospital and they do…"
click at [516, 642] on span at bounding box center [515, 636] width 16 height 16
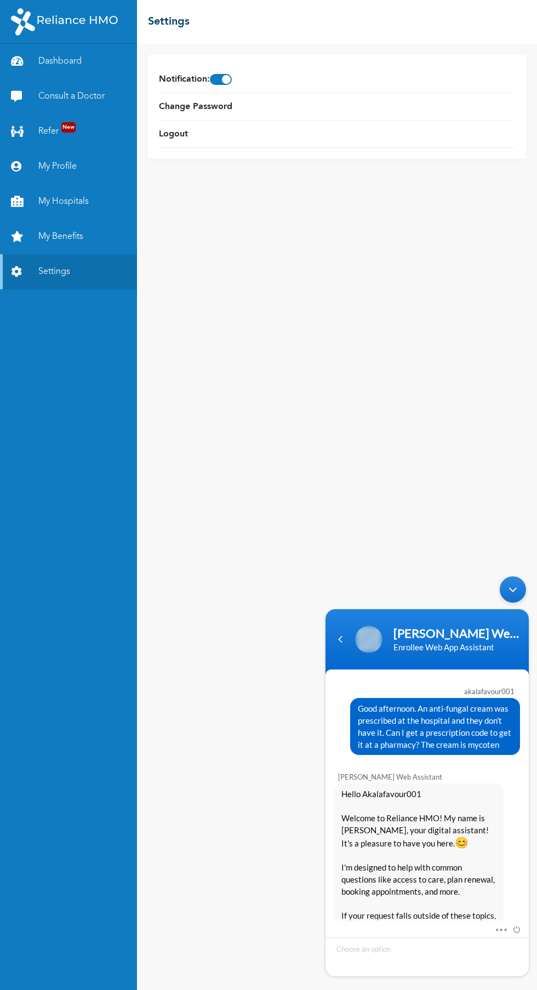
scroll to position [247, 0]
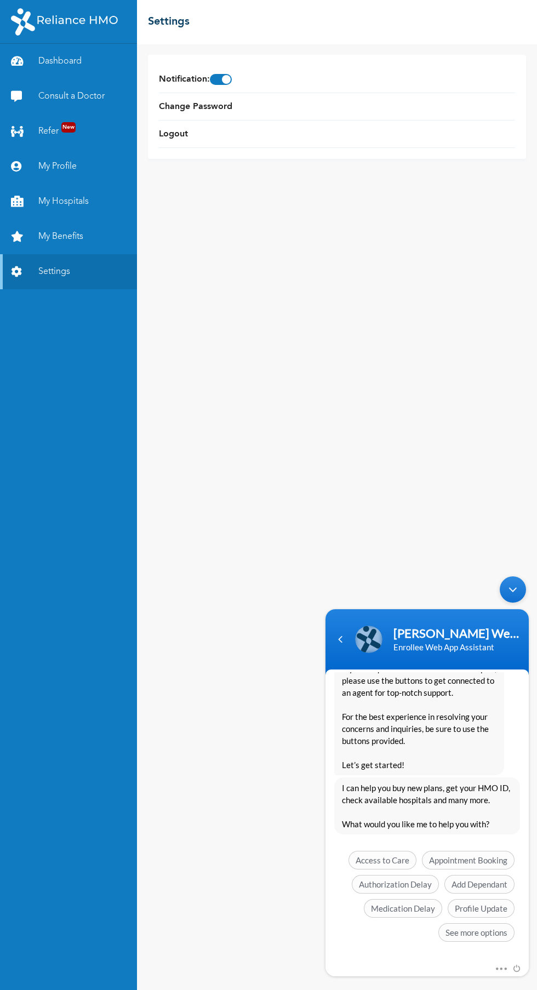
click at [472, 933] on span "See more options" at bounding box center [476, 932] width 76 height 19
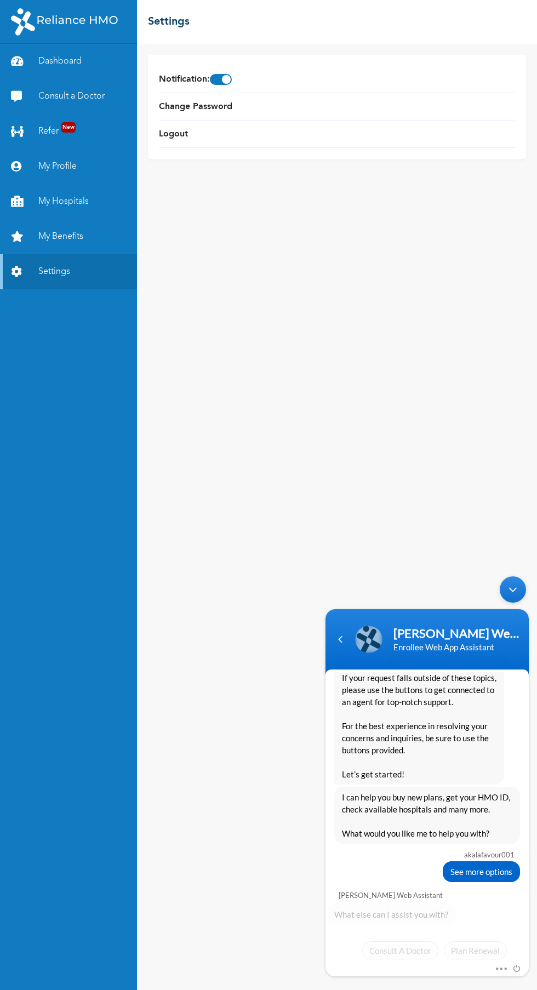
scroll to position [328, 0]
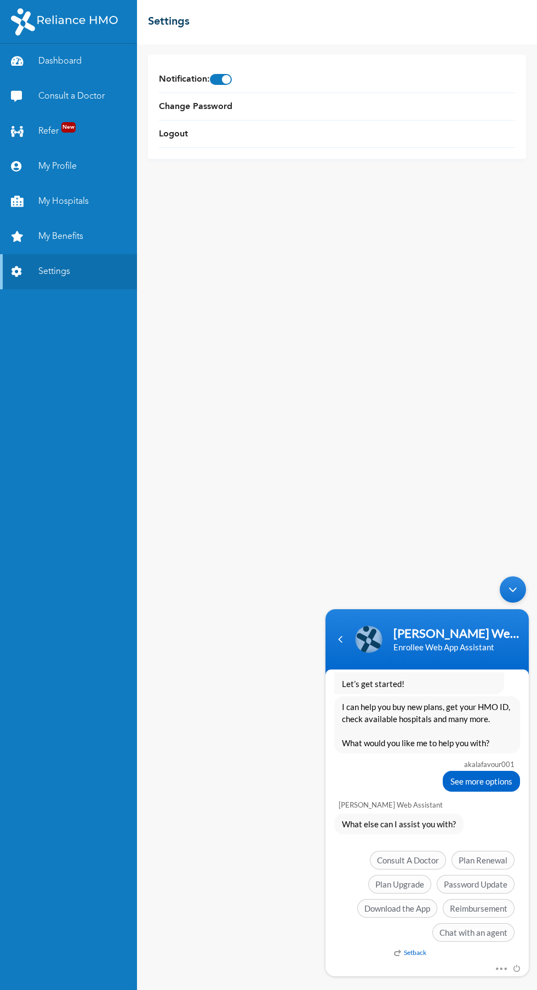
click at [472, 934] on span "Chat with an agent" at bounding box center [473, 932] width 82 height 19
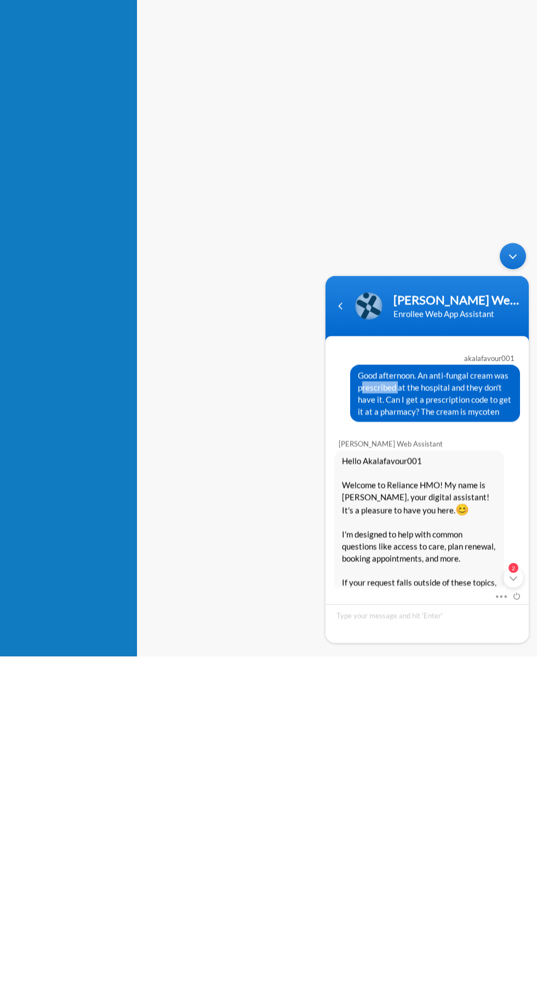
scroll to position [0, 0]
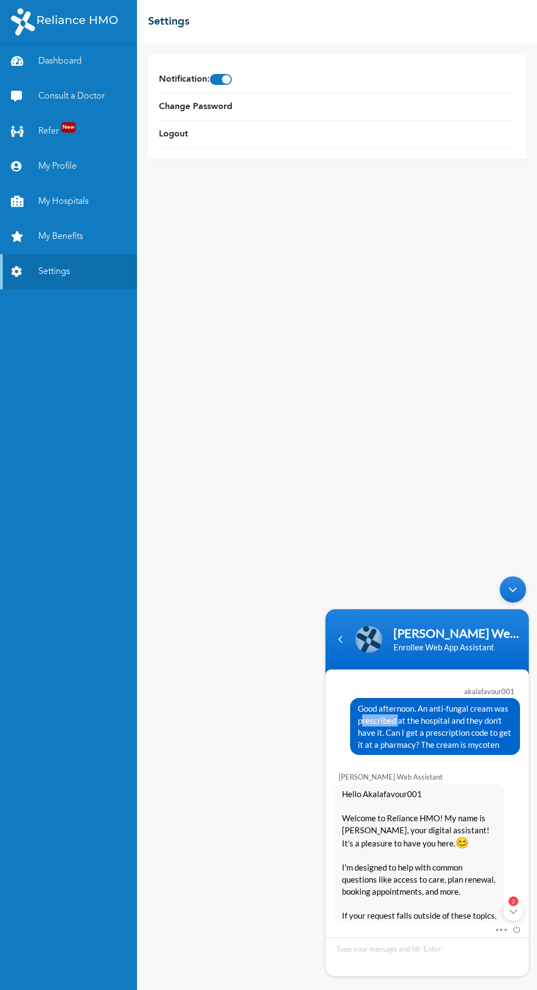
copy span "prescribed"
copy span "Good afternoon. An anti-fungal cream was prescribed at the hospital and they do…"
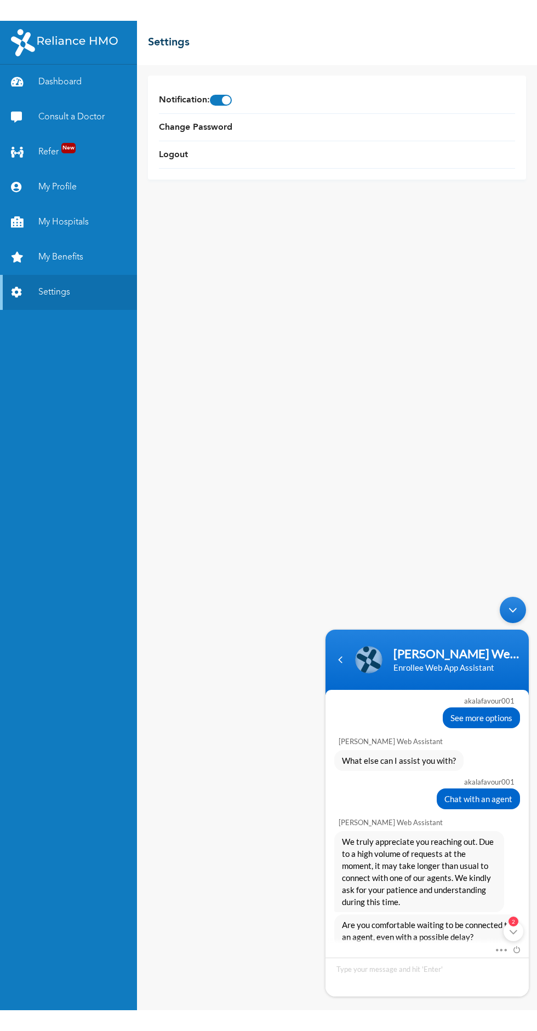
scroll to position [495, 0]
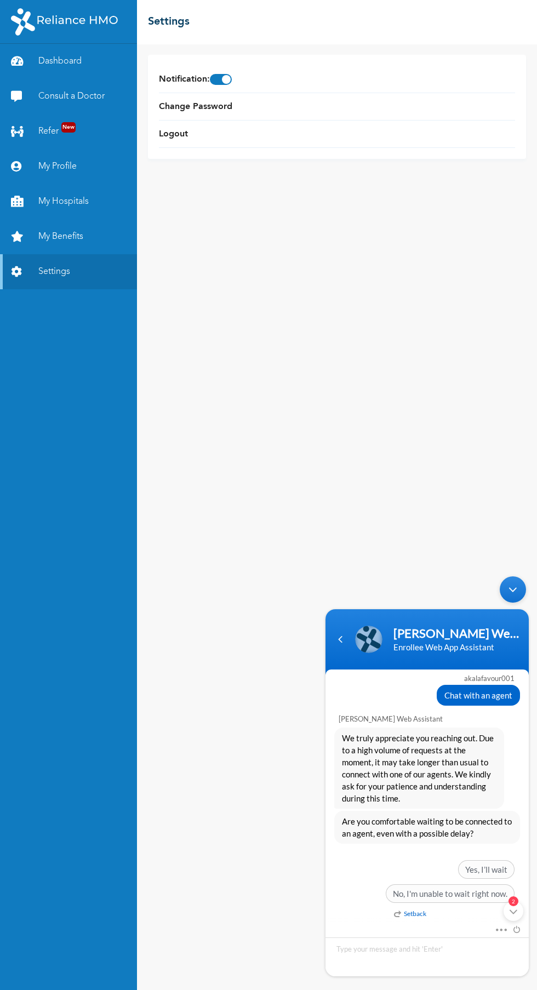
click at [493, 867] on span "Yes, I’ll wait" at bounding box center [486, 869] width 56 height 19
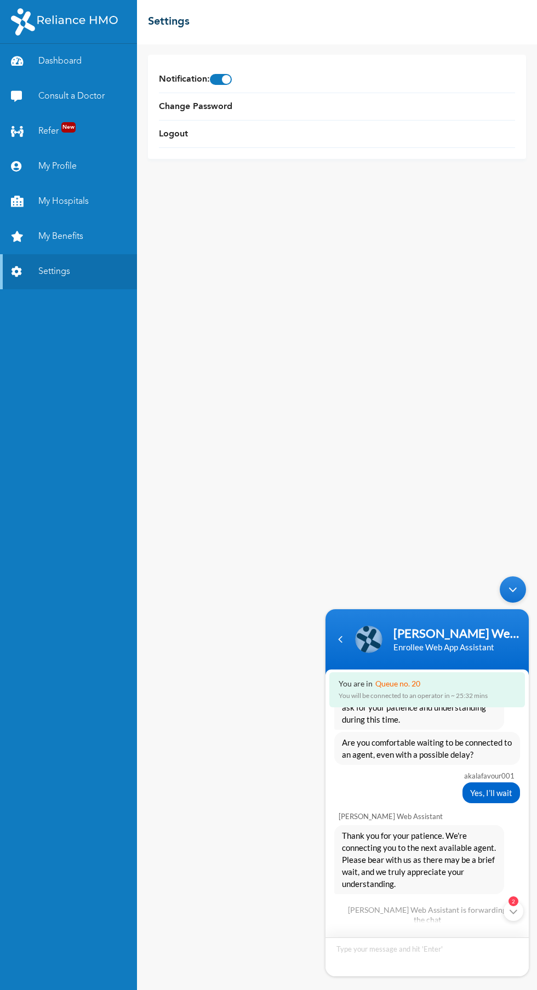
scroll to position [637, 0]
